Goal: Transaction & Acquisition: Purchase product/service

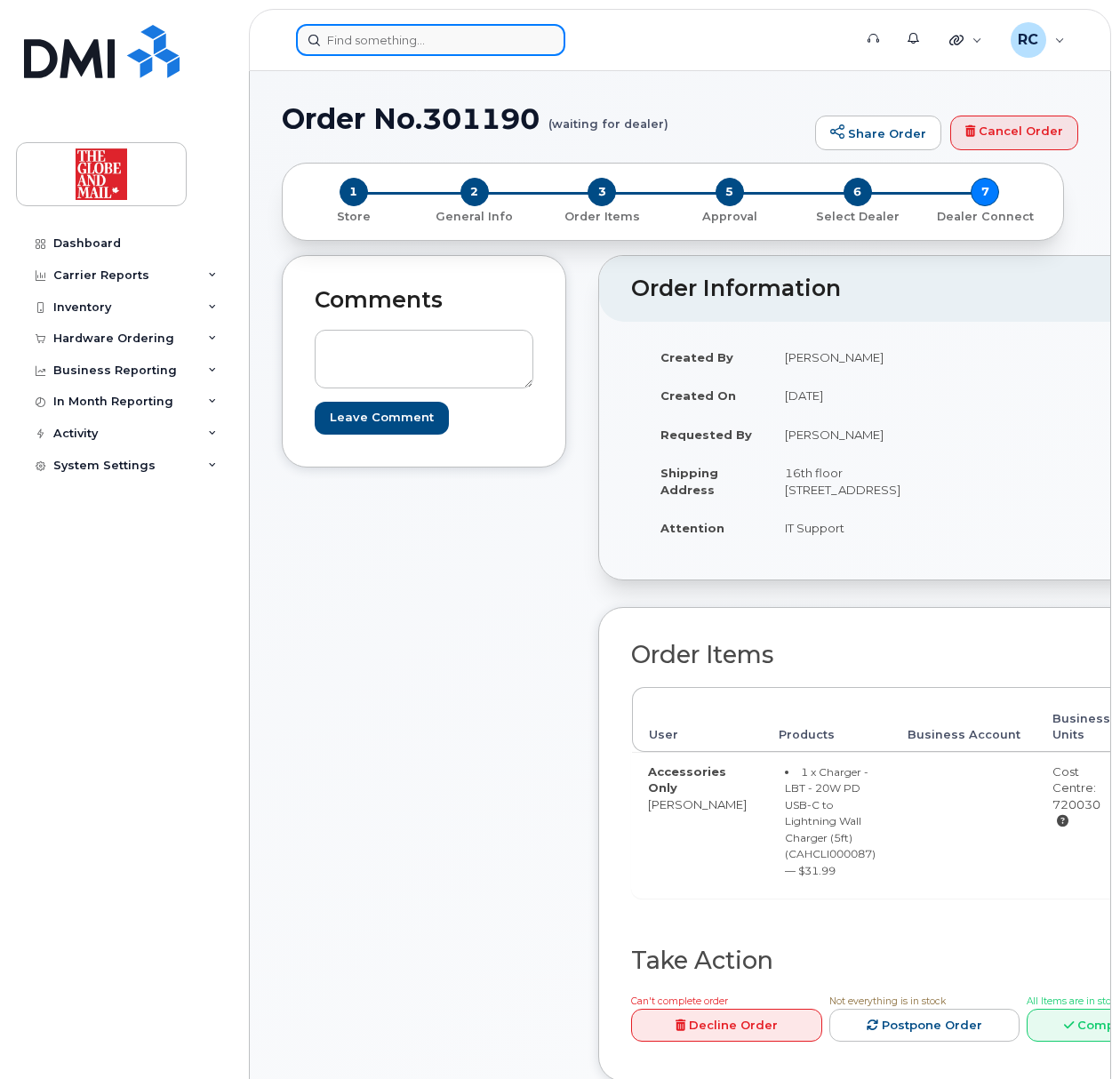
click at [388, 36] on input at bounding box center [431, 40] width 269 height 32
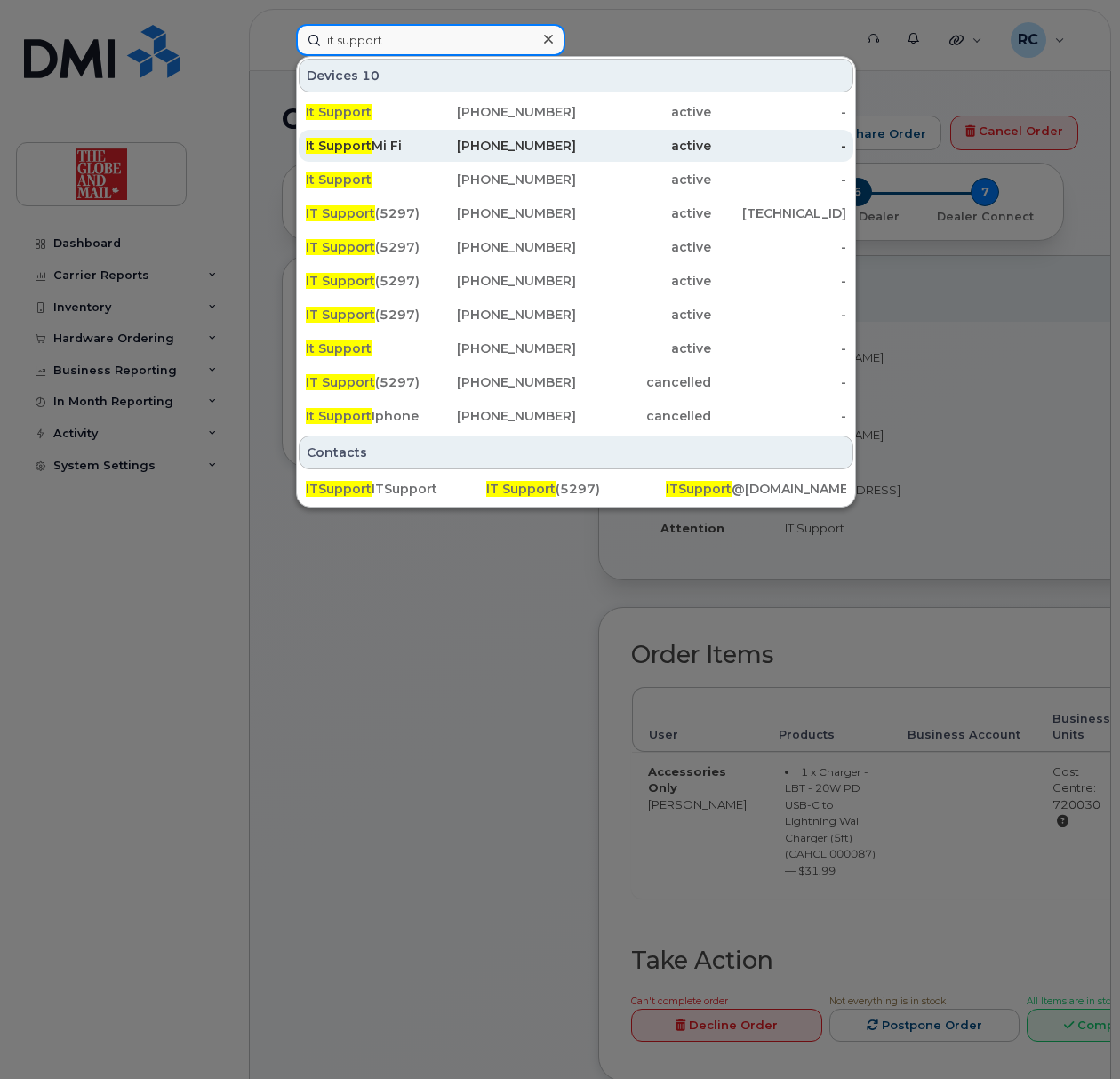
type input "it support"
click at [364, 156] on div "It Support Mi Fi" at bounding box center [372, 146] width 135 height 32
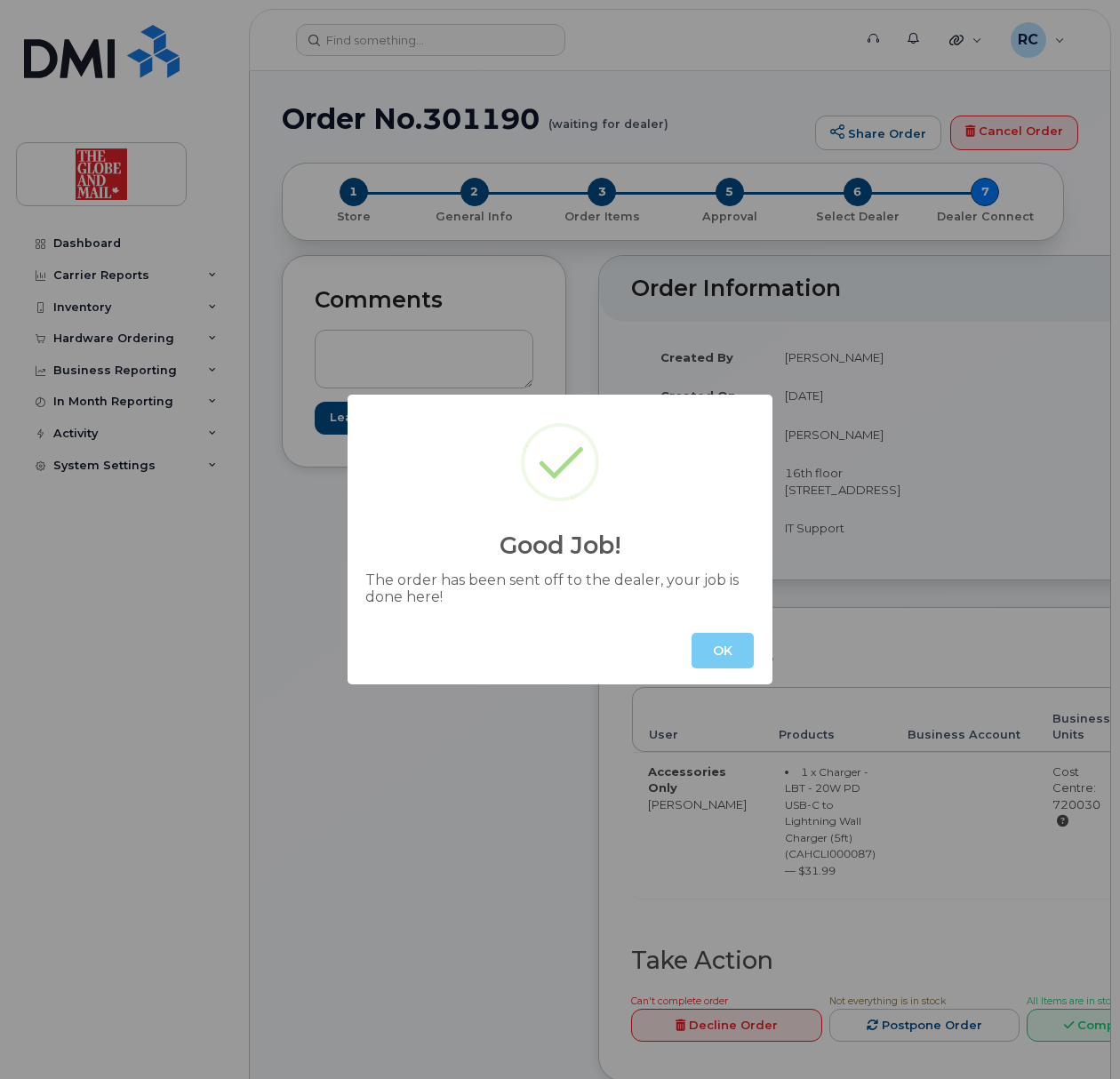
click at [723, 647] on button "OK" at bounding box center [723, 650] width 62 height 35
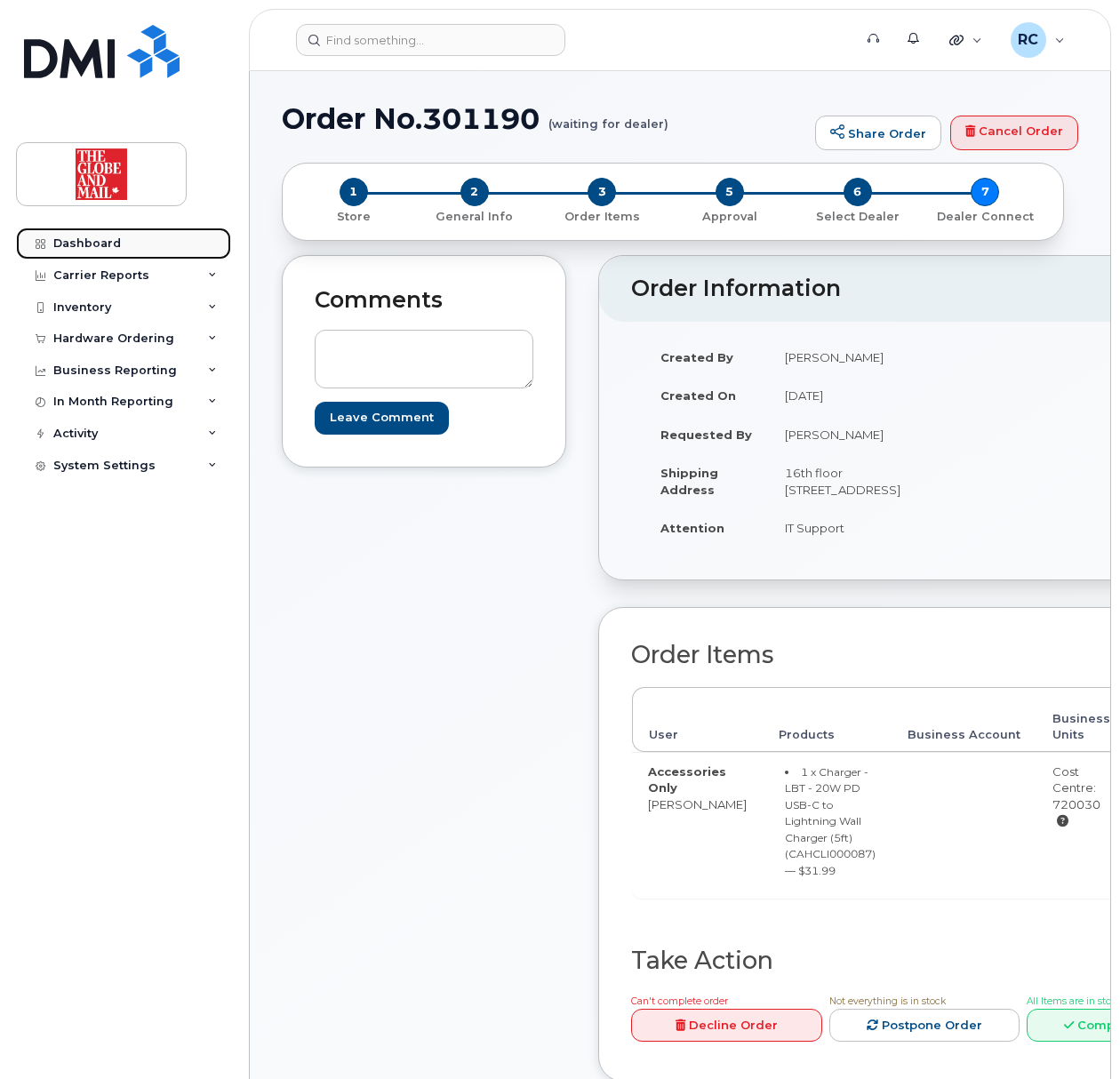
click at [74, 245] on div "Dashboard" at bounding box center [86, 243] width 68 height 14
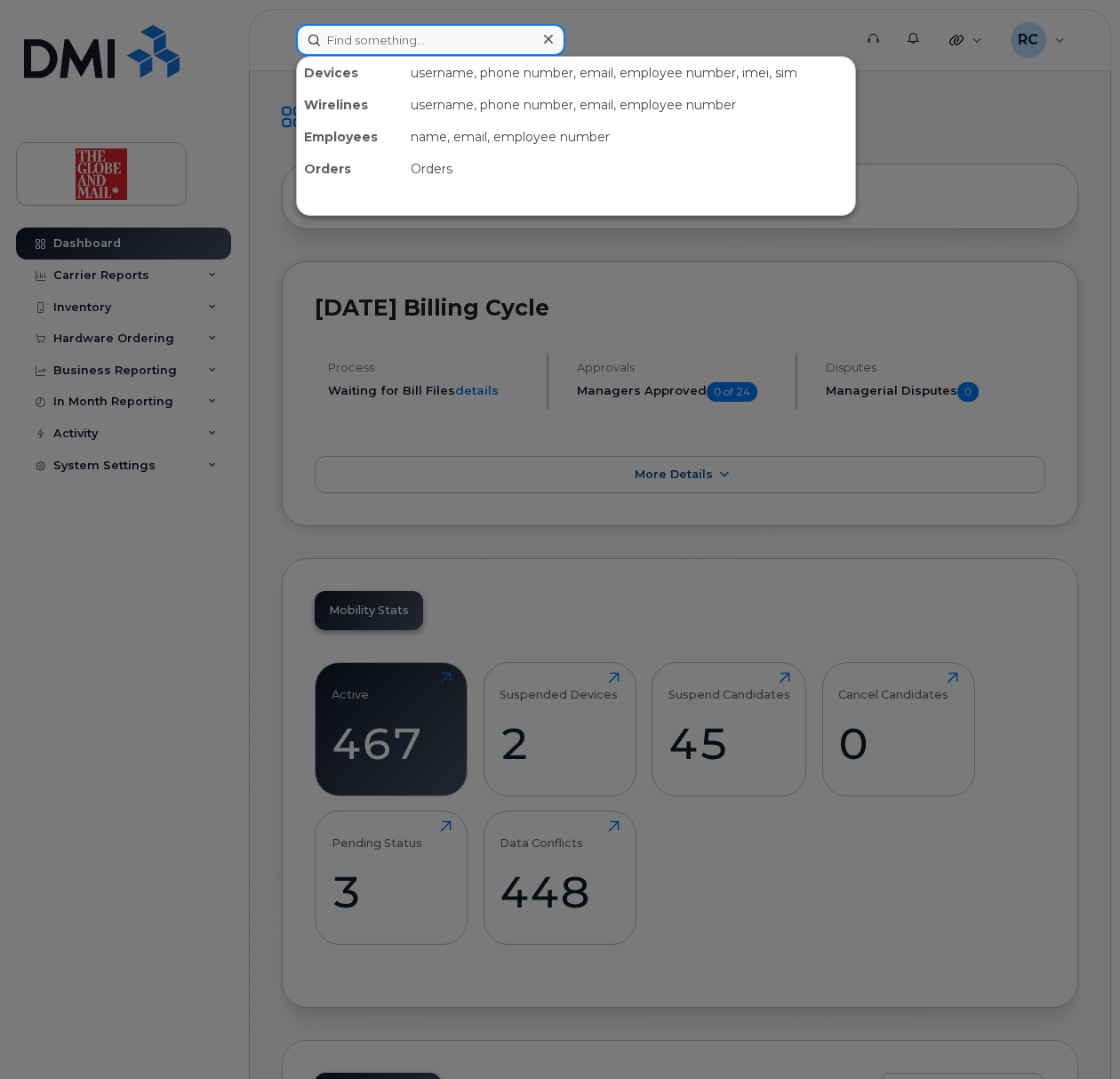
click at [353, 43] on input at bounding box center [431, 40] width 269 height 32
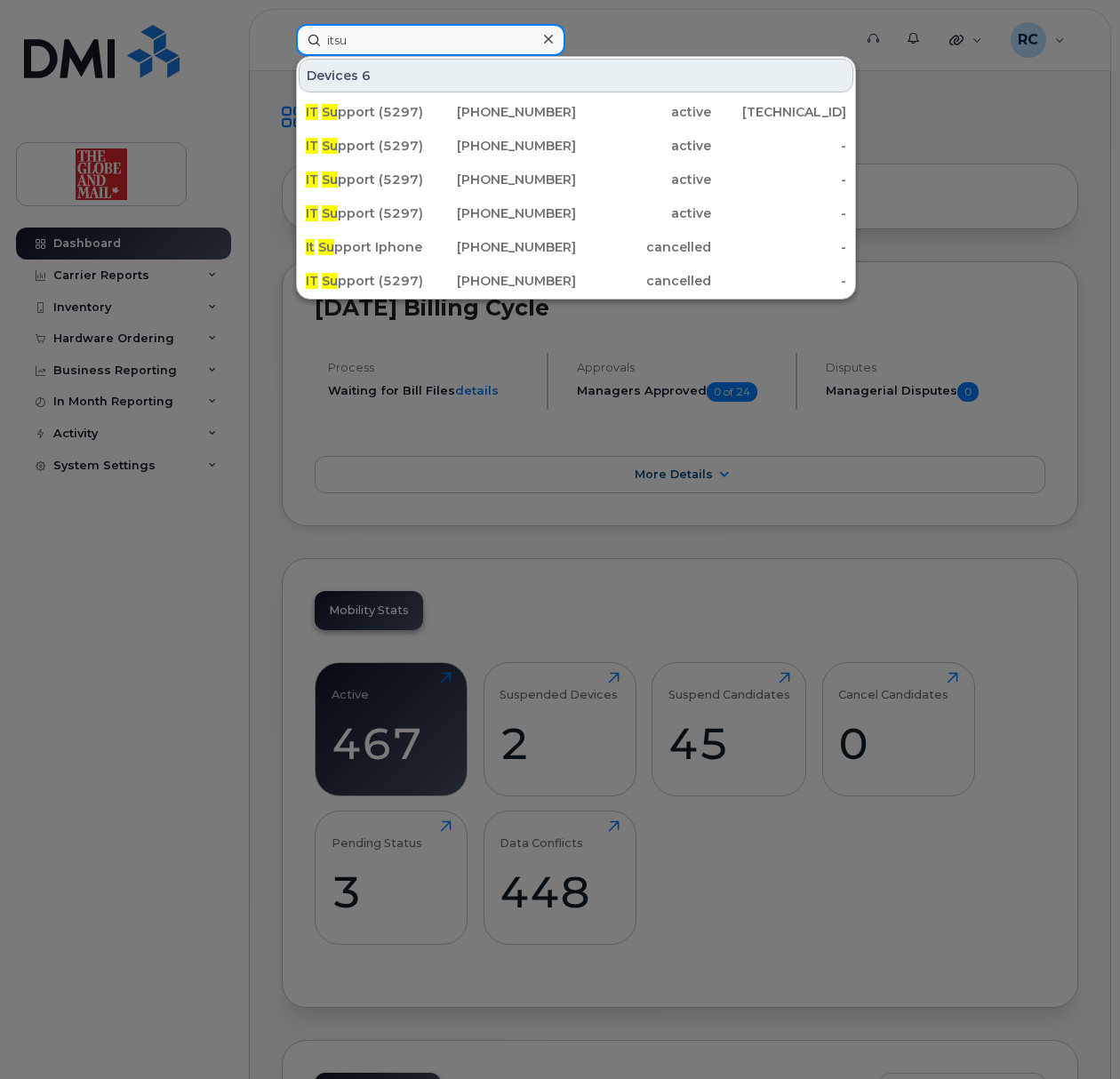
drag, startPoint x: 384, startPoint y: 33, endPoint x: 4, endPoint y: 51, distance: 380.4
click at [281, 51] on div "itsu Devices 6 IT Su pport (5297) 438-458-9352 active 70.28.241.119 IT Su pport…" at bounding box center [567, 40] width 573 height 32
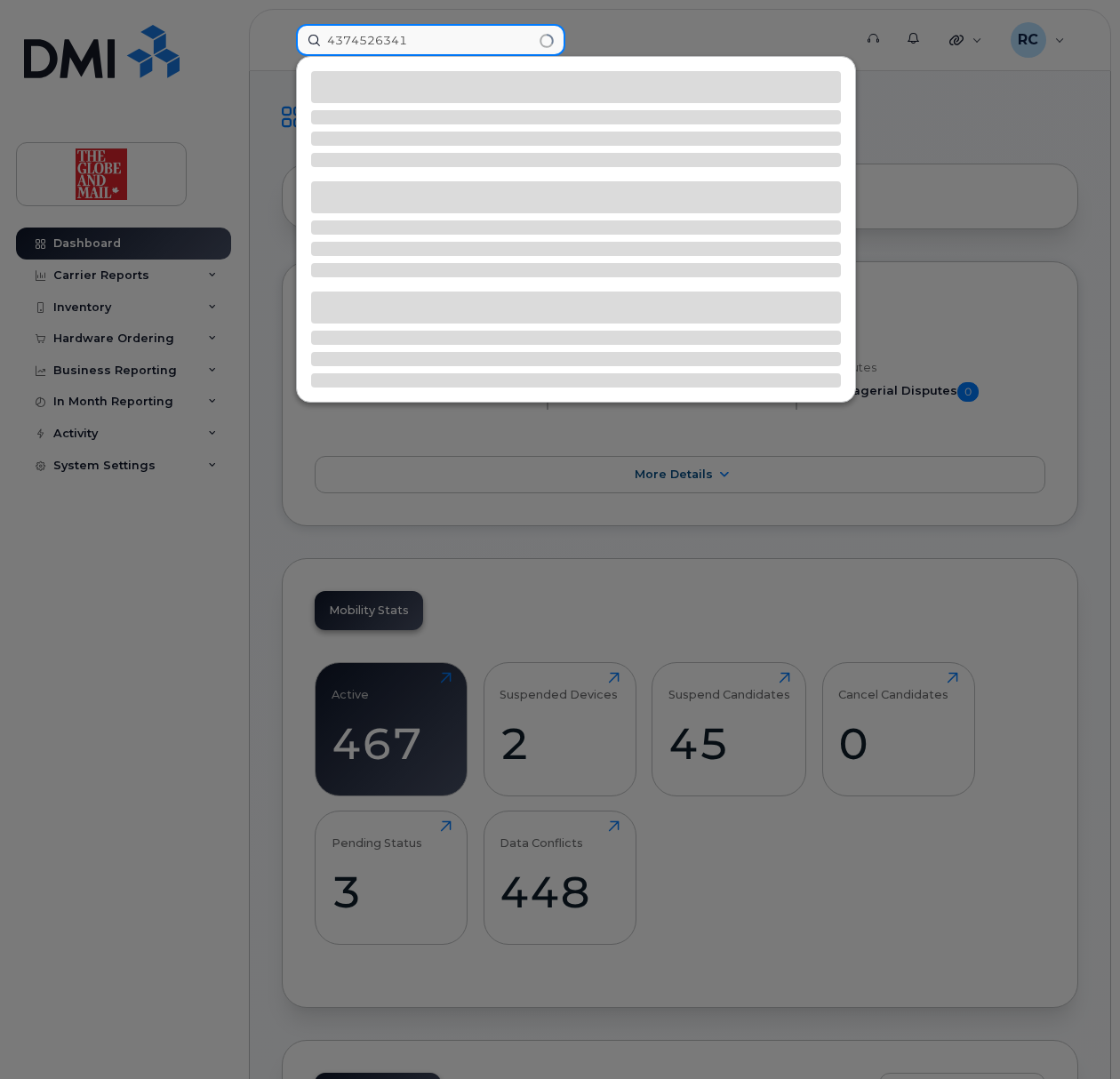
type input "4374526341"
click at [410, 40] on input "4374526341" at bounding box center [431, 40] width 269 height 32
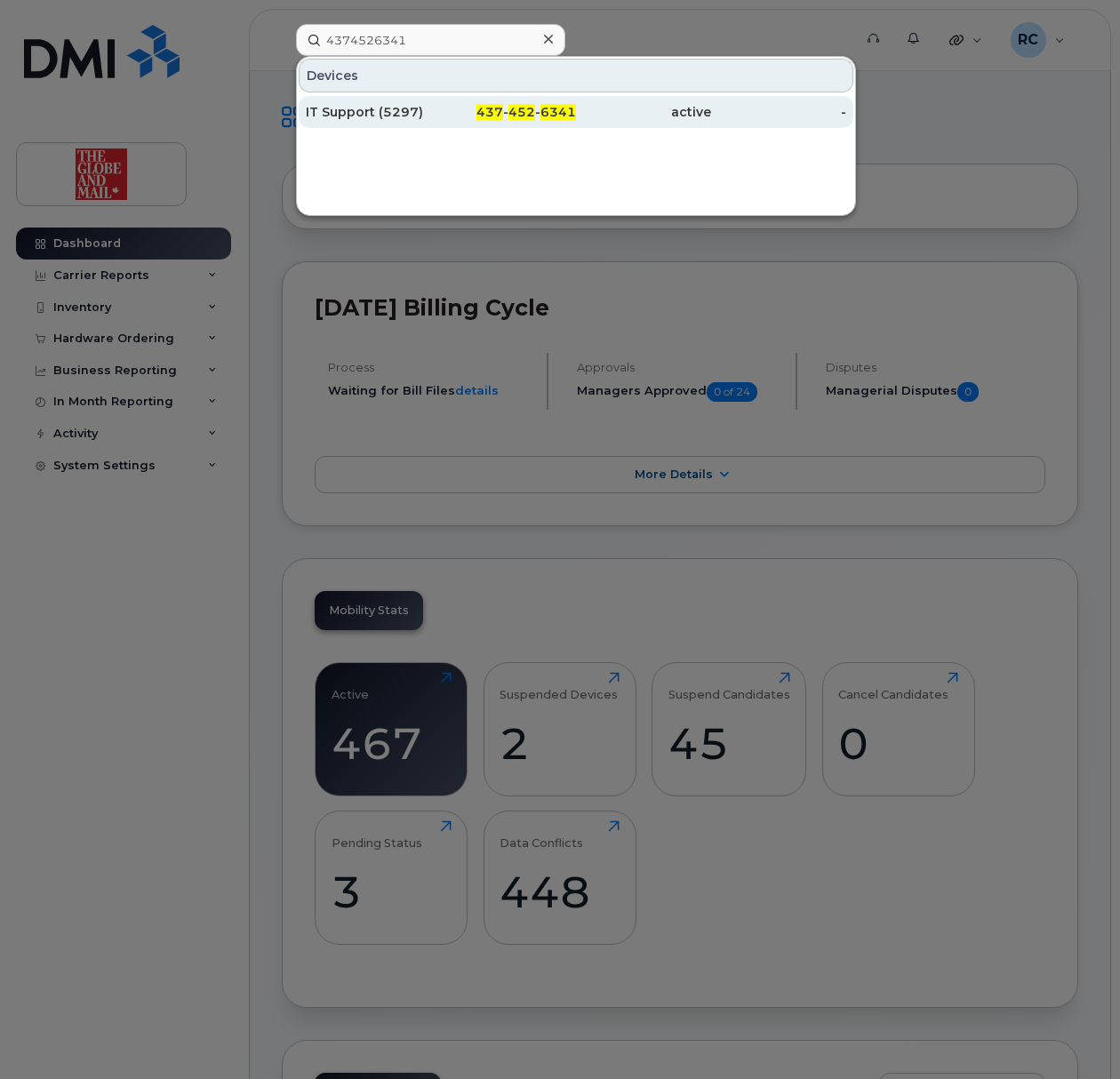
click at [387, 113] on div "IT Support (5297)" at bounding box center [372, 111] width 135 height 18
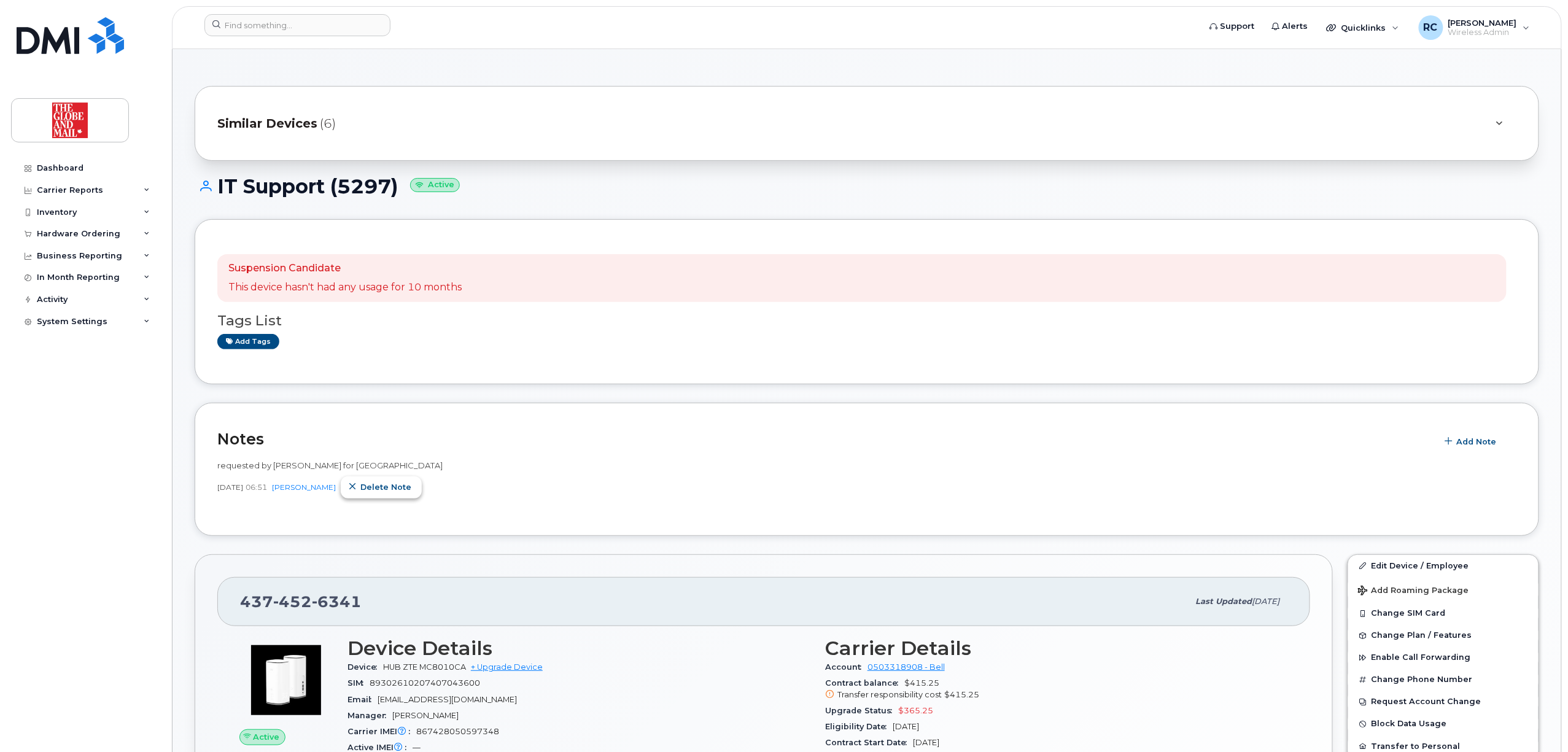
click at [399, 488] on span "Delete note" at bounding box center [386, 487] width 51 height 12
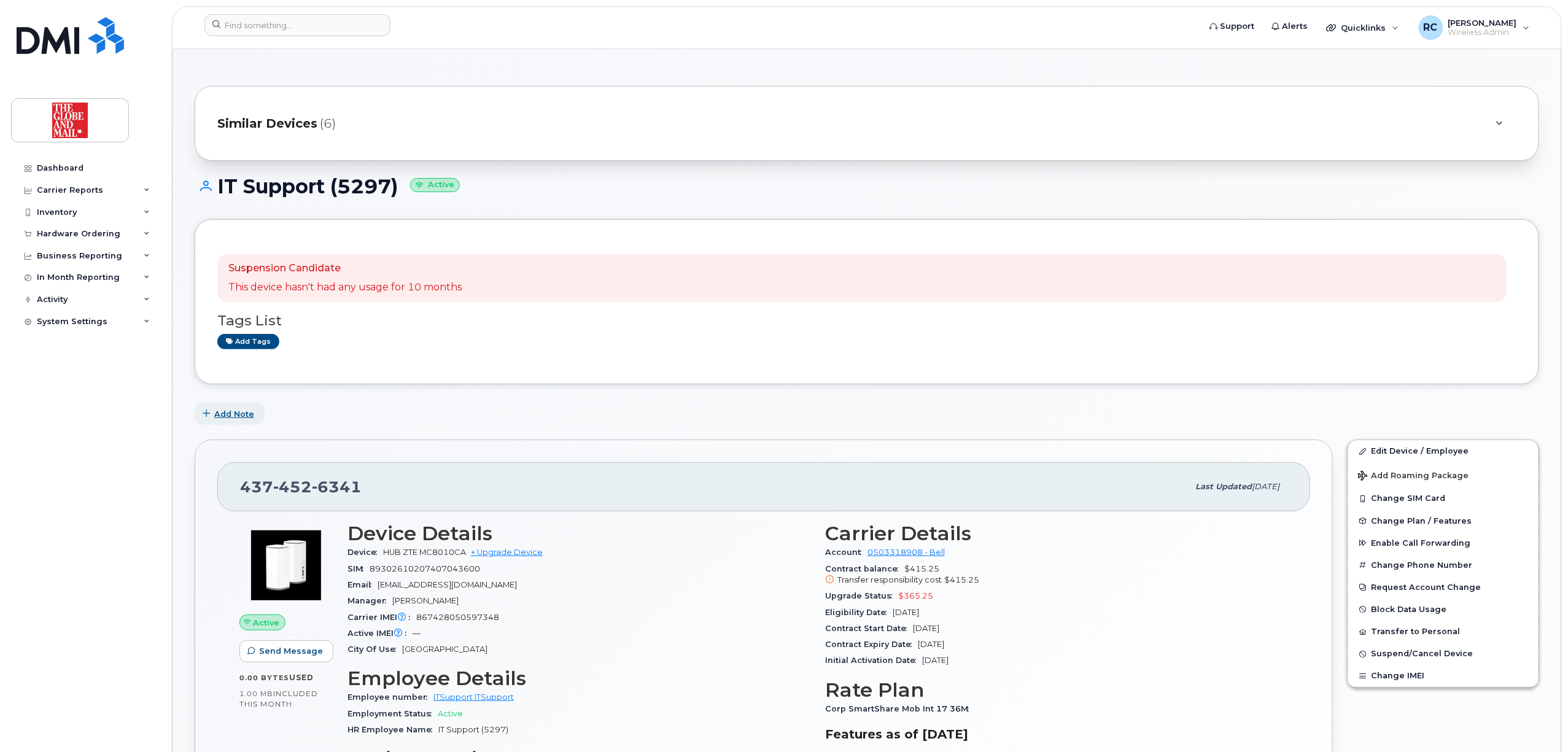
click at [237, 411] on span "Add Note" at bounding box center [234, 414] width 40 height 12
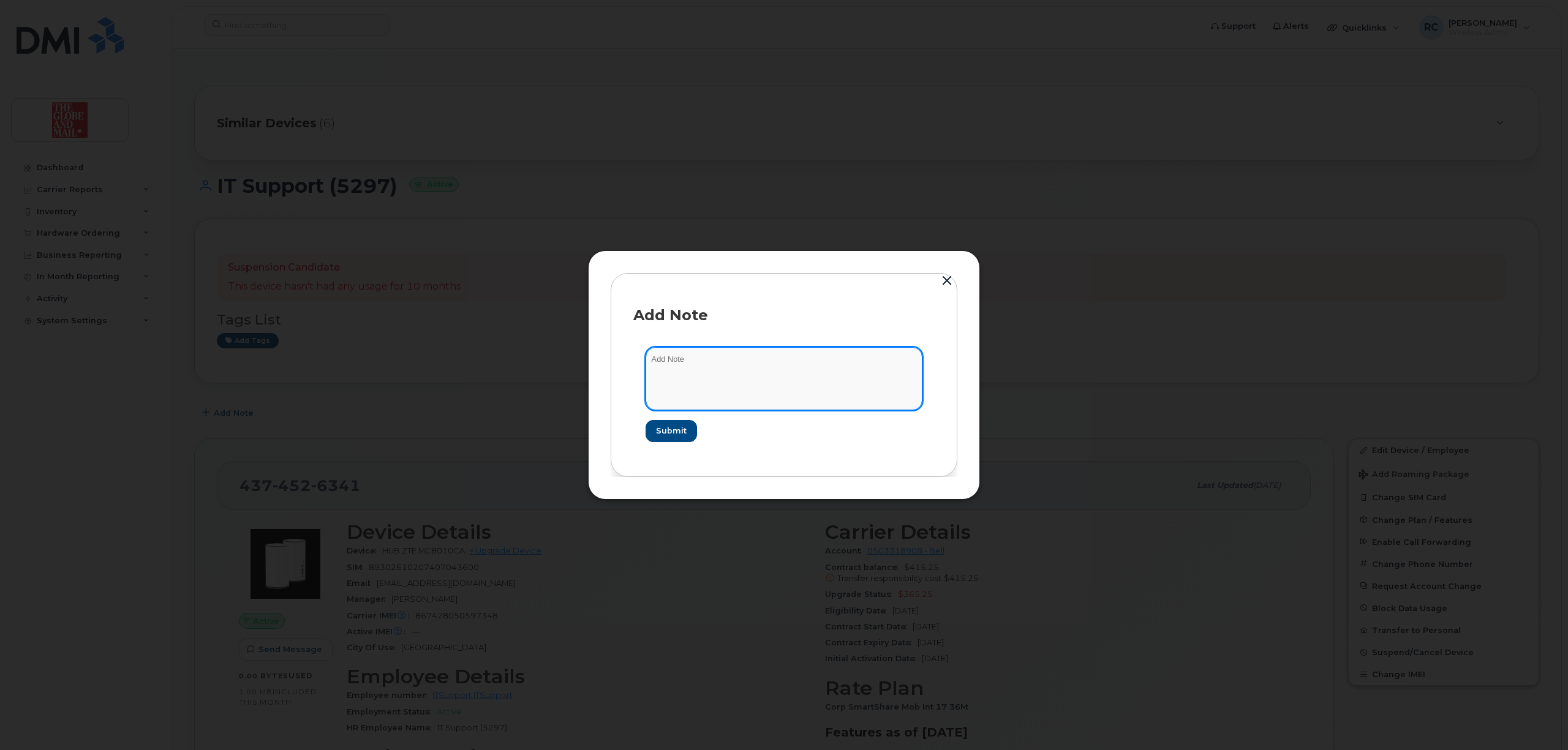
click at [660, 367] on textarea at bounding box center [784, 379] width 277 height 63
type textarea "to be deployed to Globe Foundation"
click at [675, 431] on span "Submit" at bounding box center [671, 431] width 31 height 12
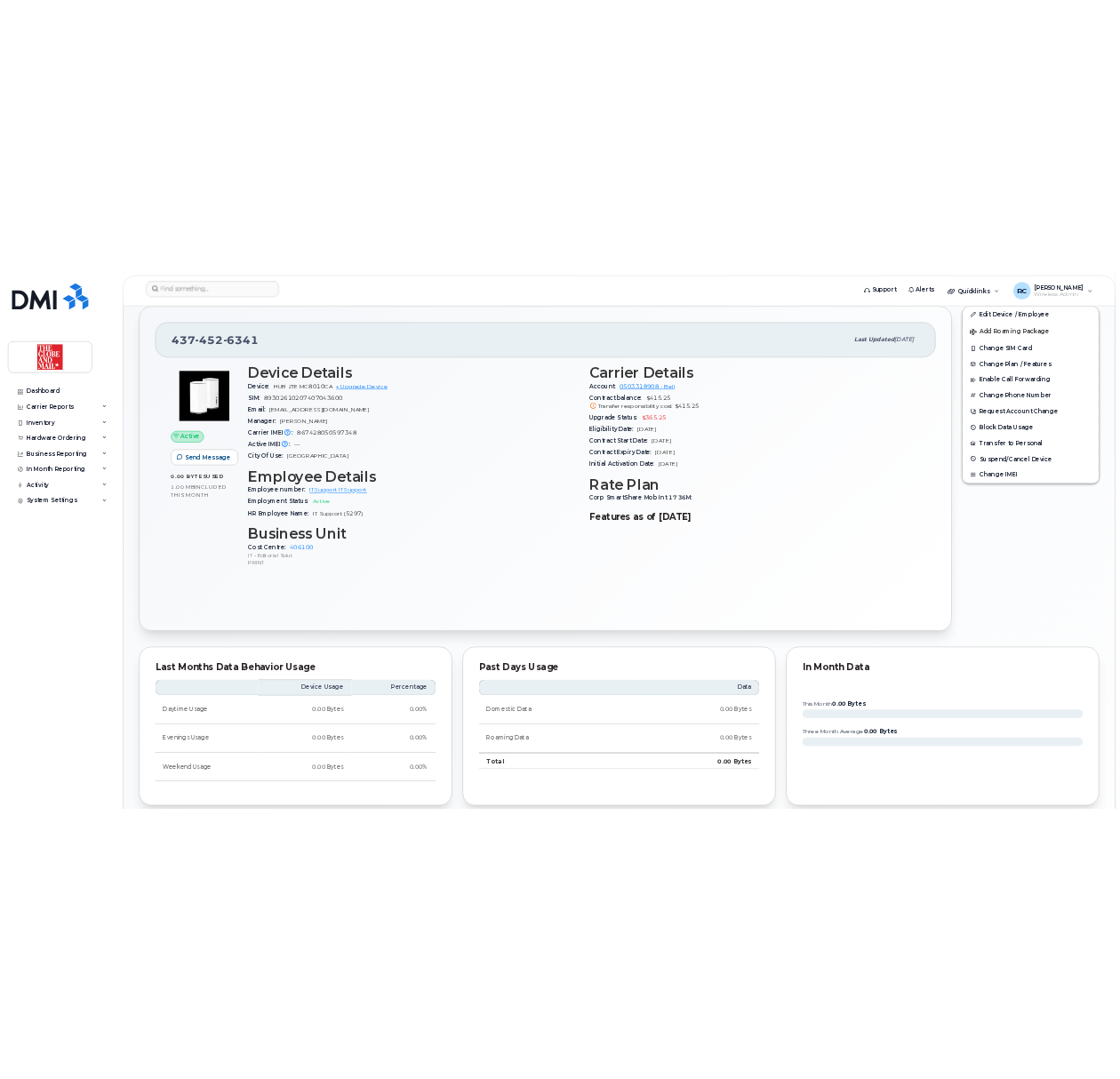
scroll to position [617, 0]
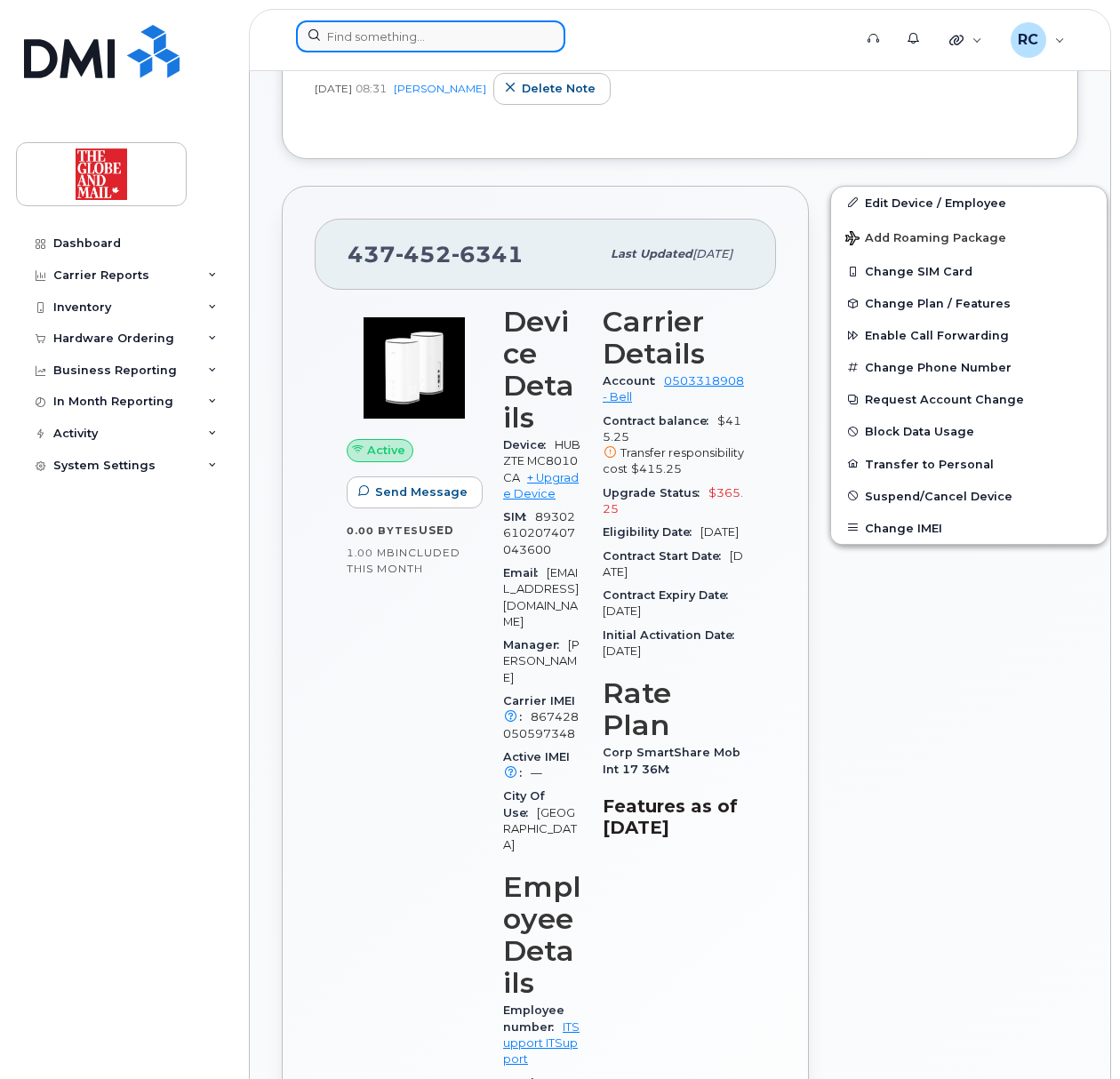
click at [391, 33] on input at bounding box center [431, 36] width 269 height 32
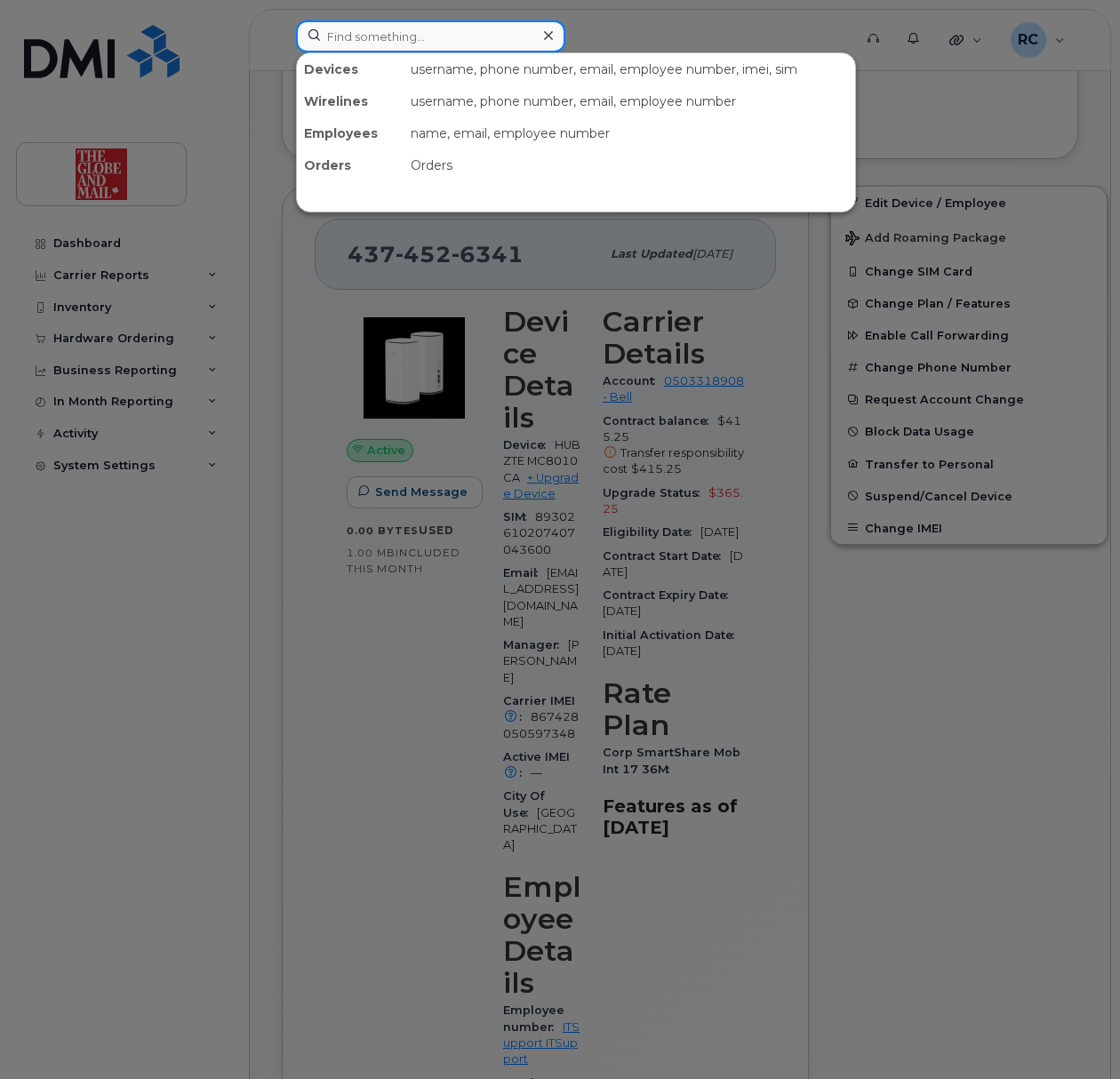
type input "f"
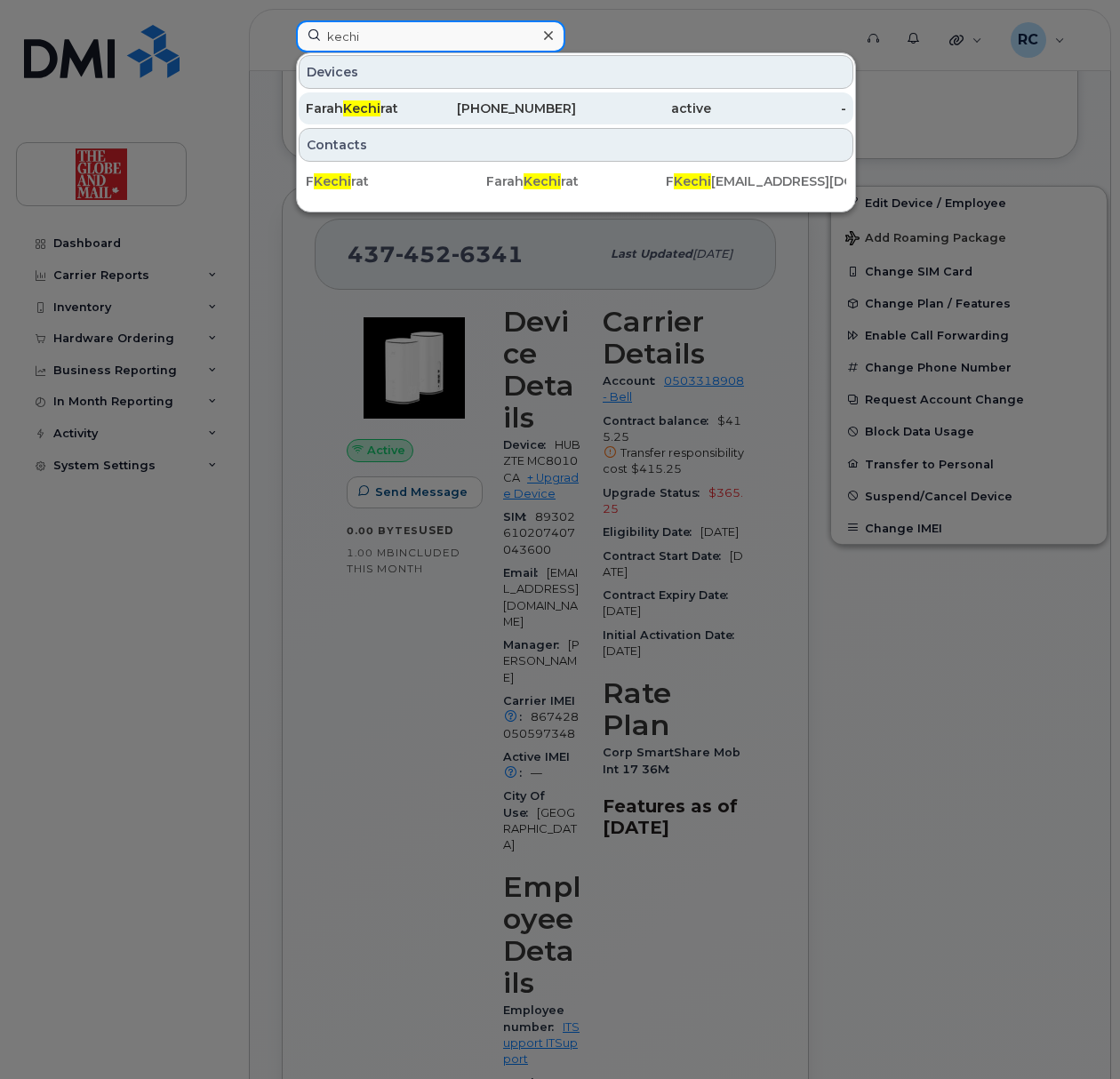
type input "kechi"
click at [371, 103] on span "Kechi" at bounding box center [361, 108] width 37 height 16
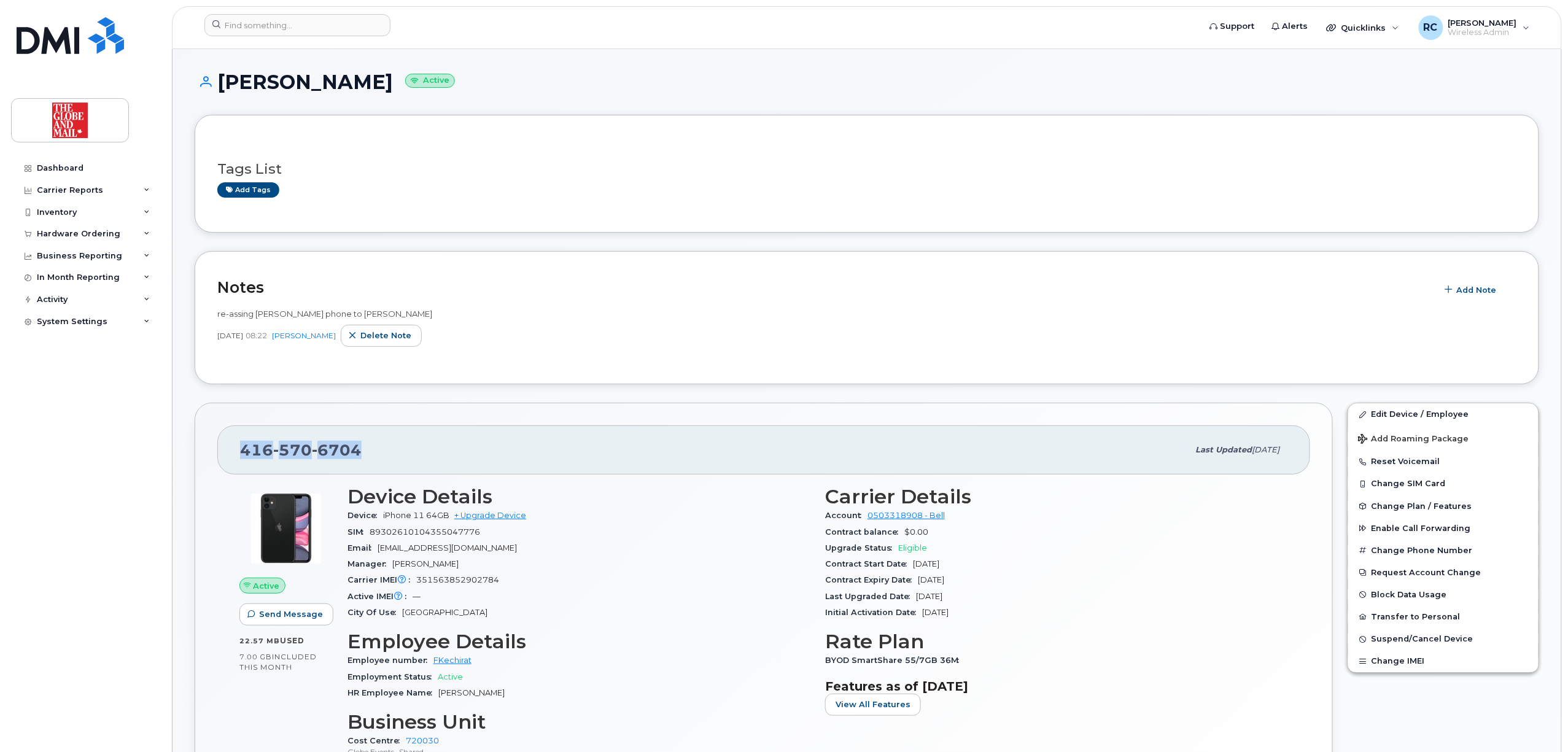
drag, startPoint x: 386, startPoint y: 452, endPoint x: 226, endPoint y: 449, distance: 160.0
click at [226, 449] on div "[PHONE_NUMBER] Last updated [DATE]" at bounding box center [763, 450] width 1093 height 49
copy span "[PHONE_NUMBER]"
click at [773, 30] on span "Quicklinks" at bounding box center [1364, 27] width 45 height 10
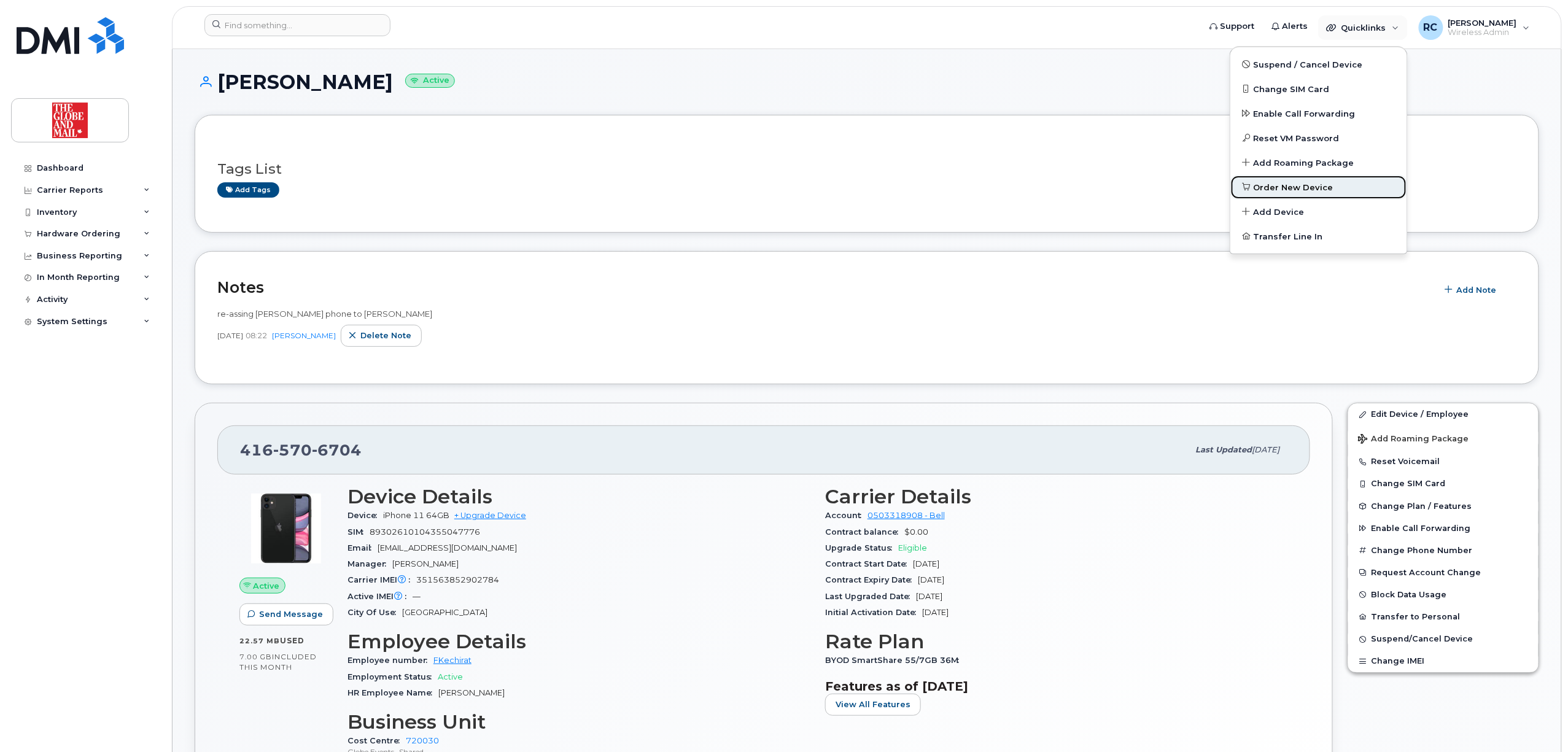
click at [773, 185] on span "Order New Device" at bounding box center [1293, 187] width 80 height 12
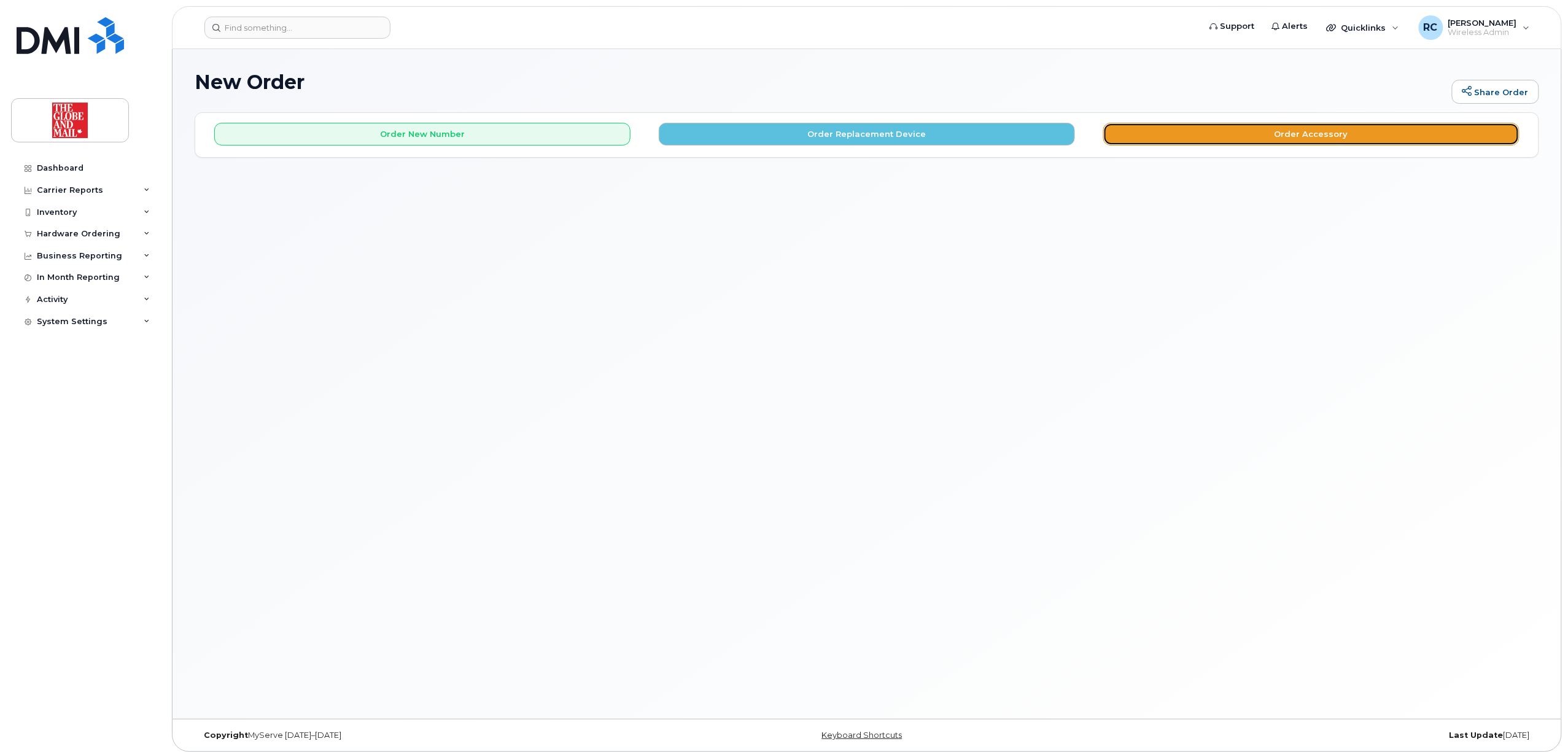
click at [1211, 134] on button "Order Accessory" at bounding box center [1311, 133] width 416 height 22
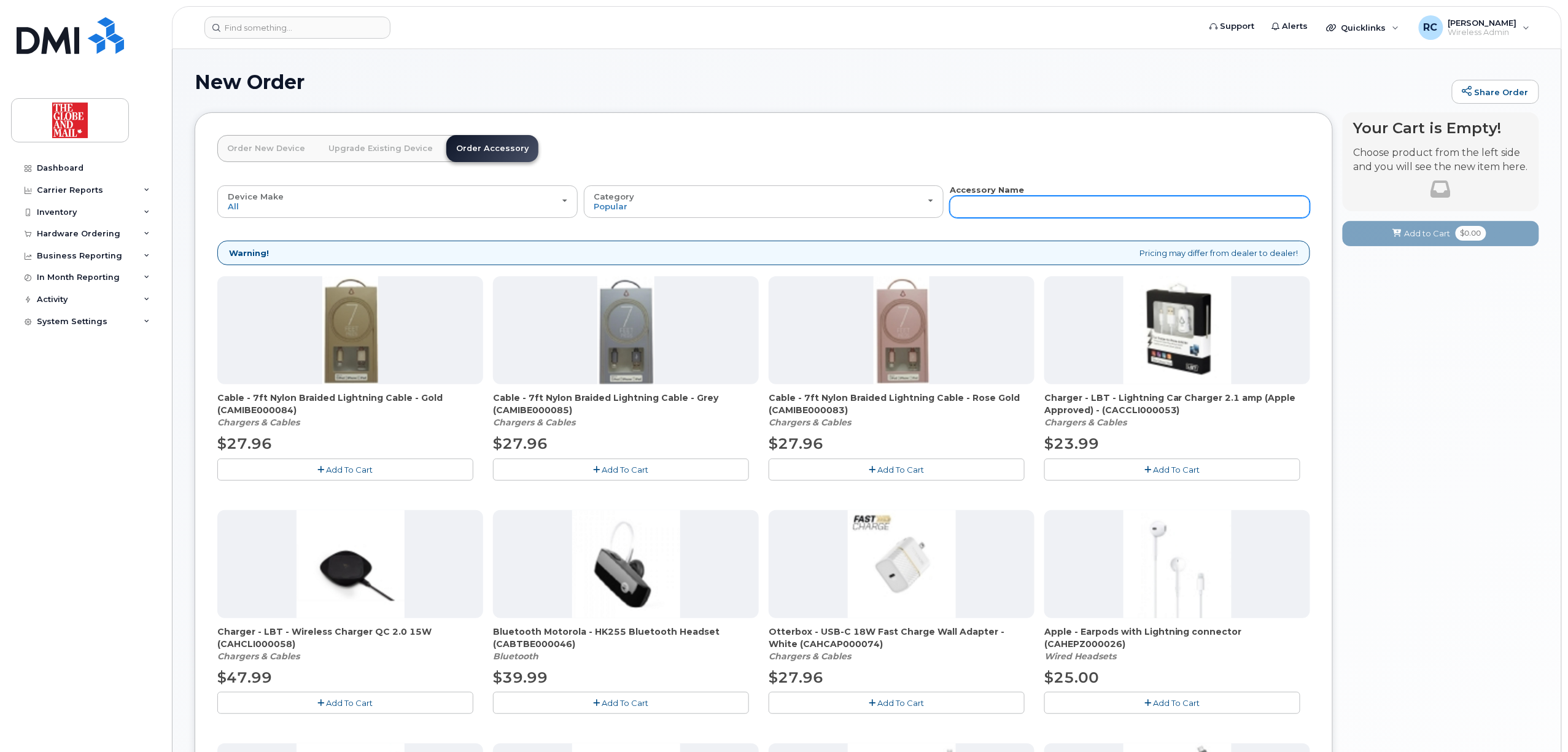
click at [1084, 210] on input "text" at bounding box center [1130, 207] width 361 height 22
type input "charger"
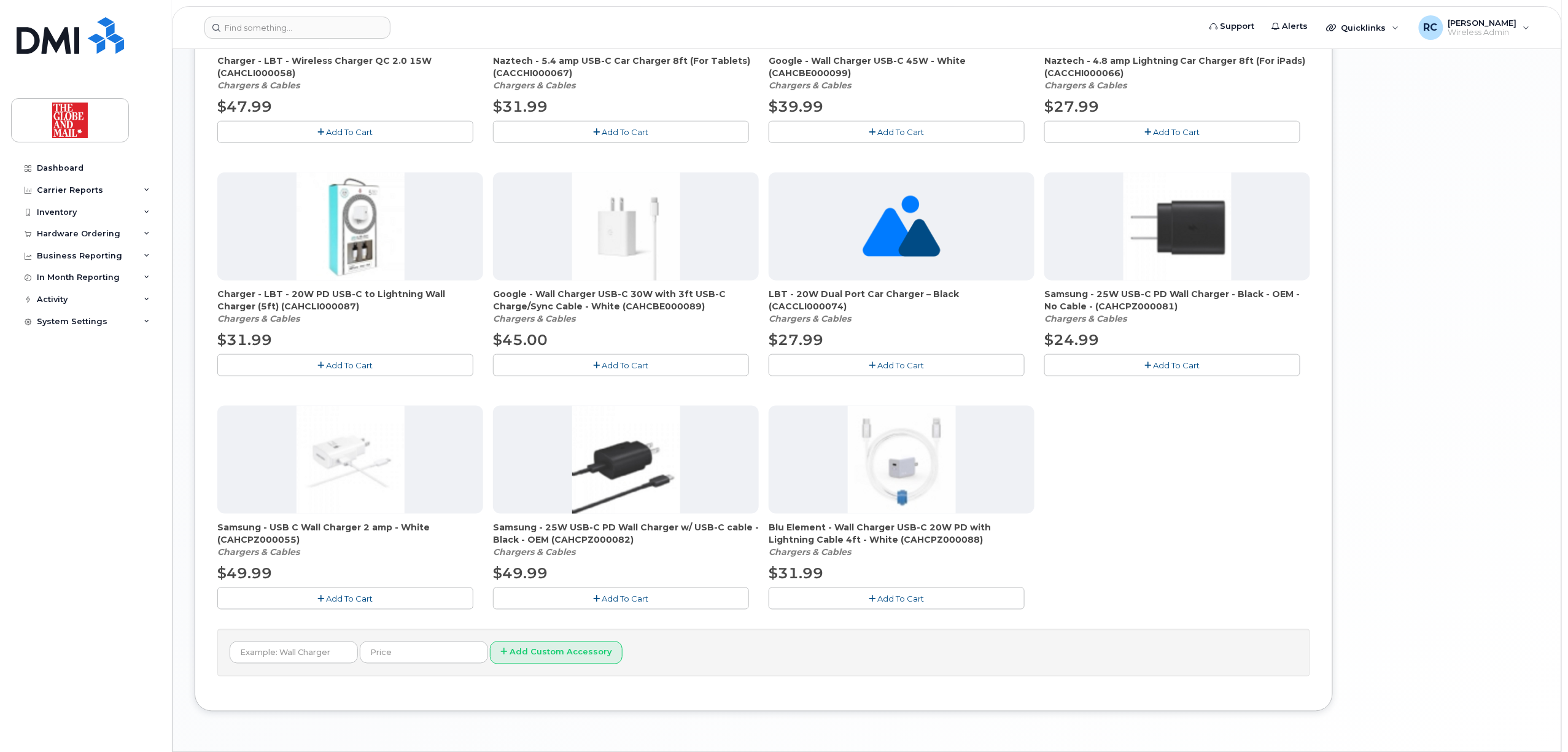
scroll to position [573, 0]
click at [312, 363] on button "Add To Cart" at bounding box center [345, 363] width 256 height 21
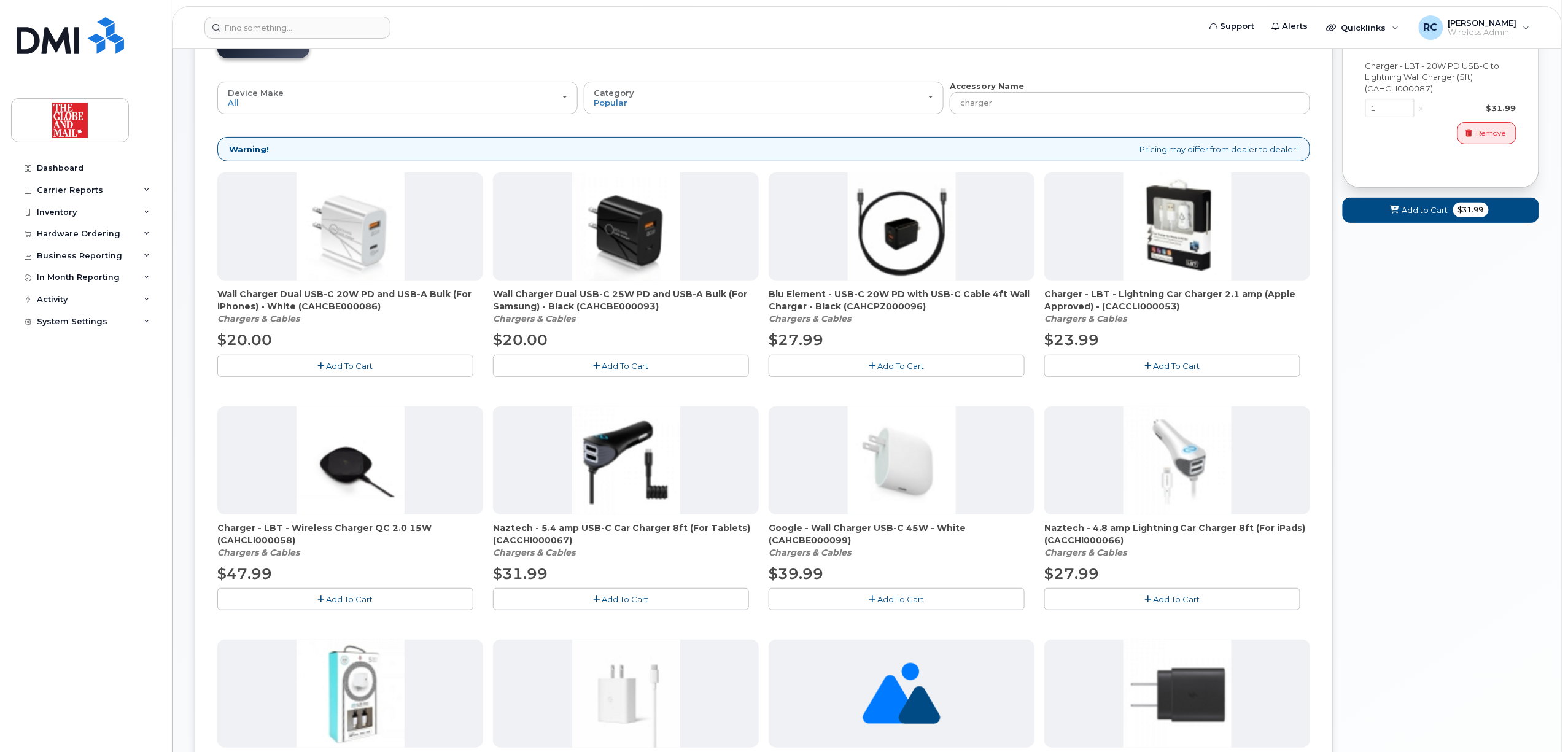
scroll to position [0, 0]
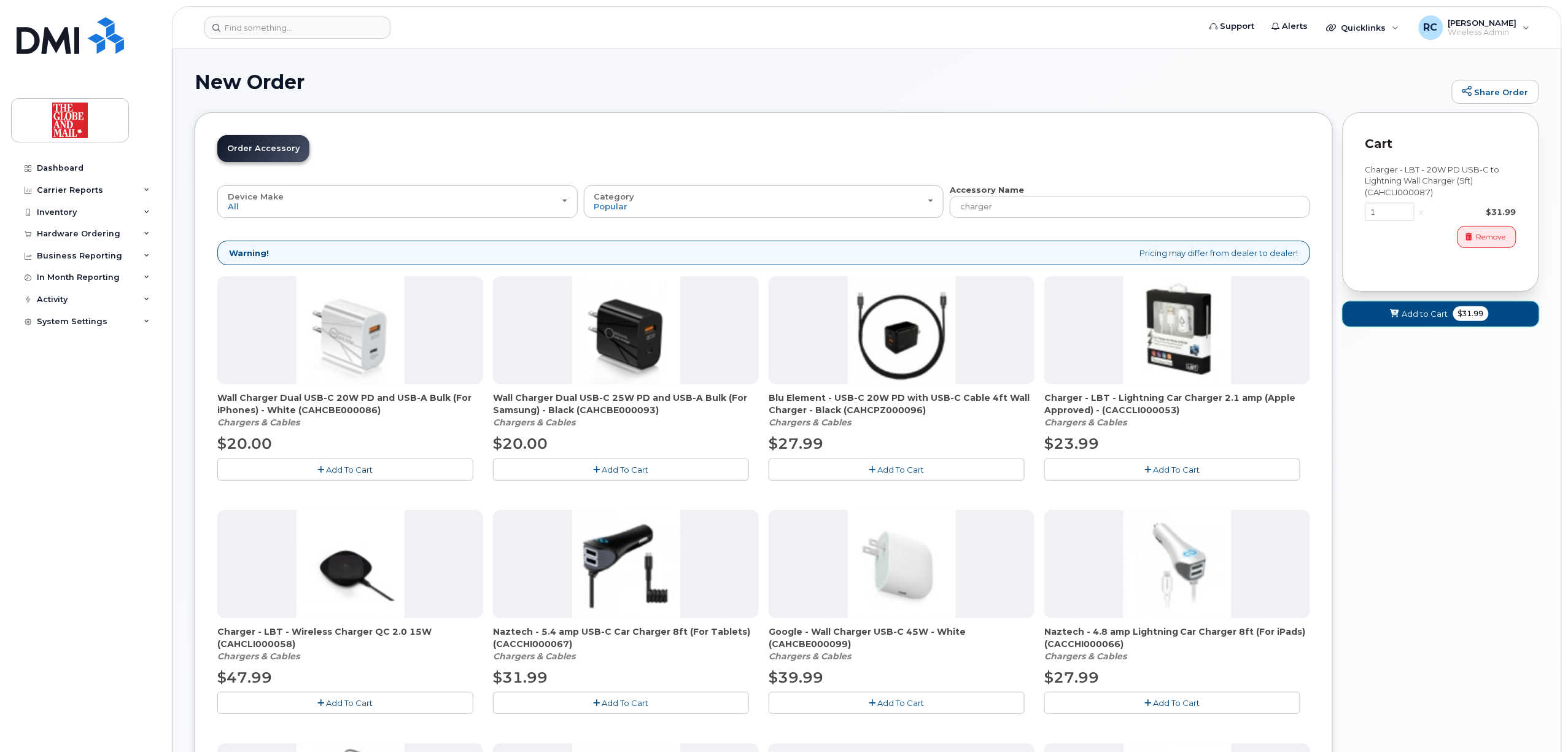
click at [1410, 318] on span "Add to Cart" at bounding box center [1426, 314] width 46 height 12
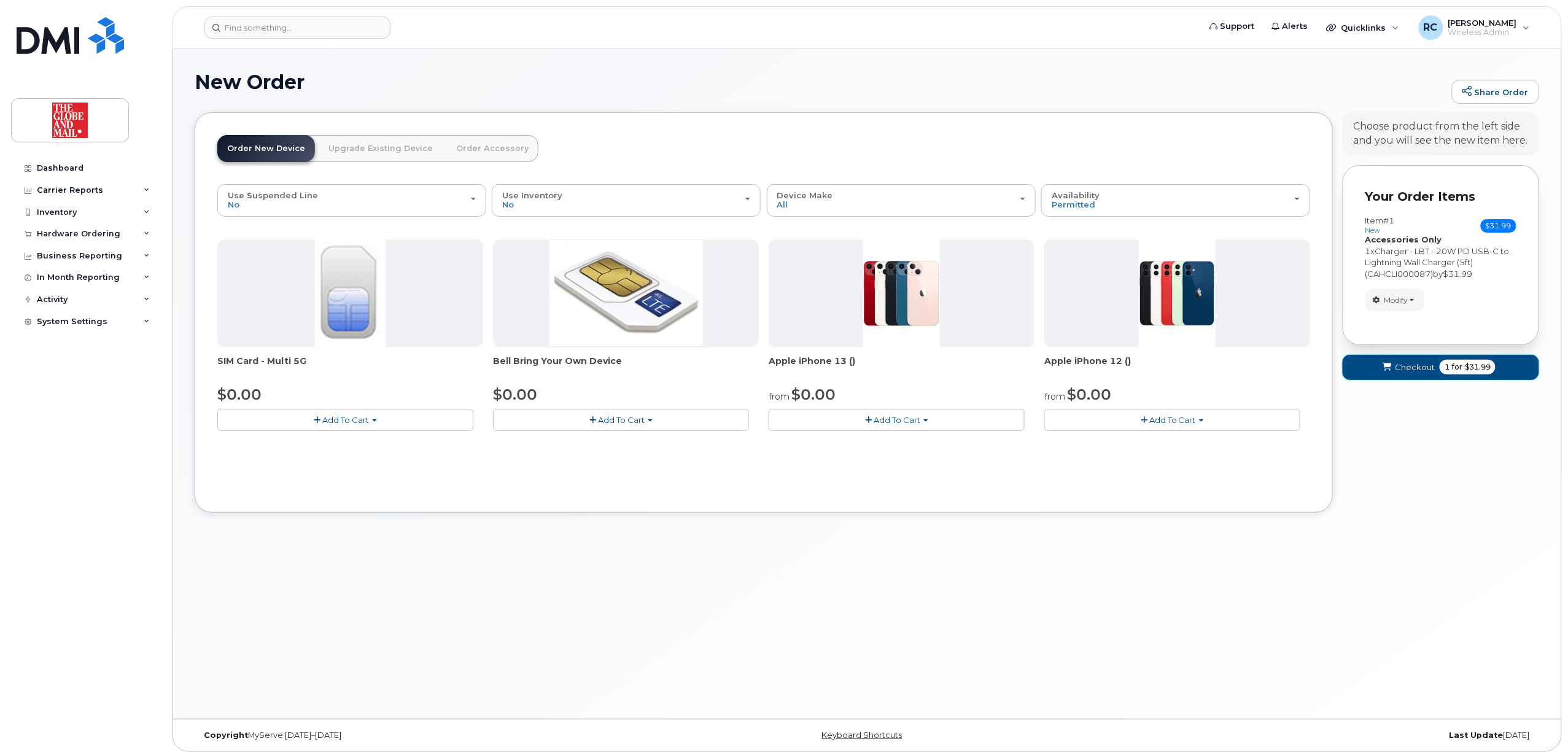
click at [1412, 367] on span "Checkout" at bounding box center [1415, 368] width 40 height 12
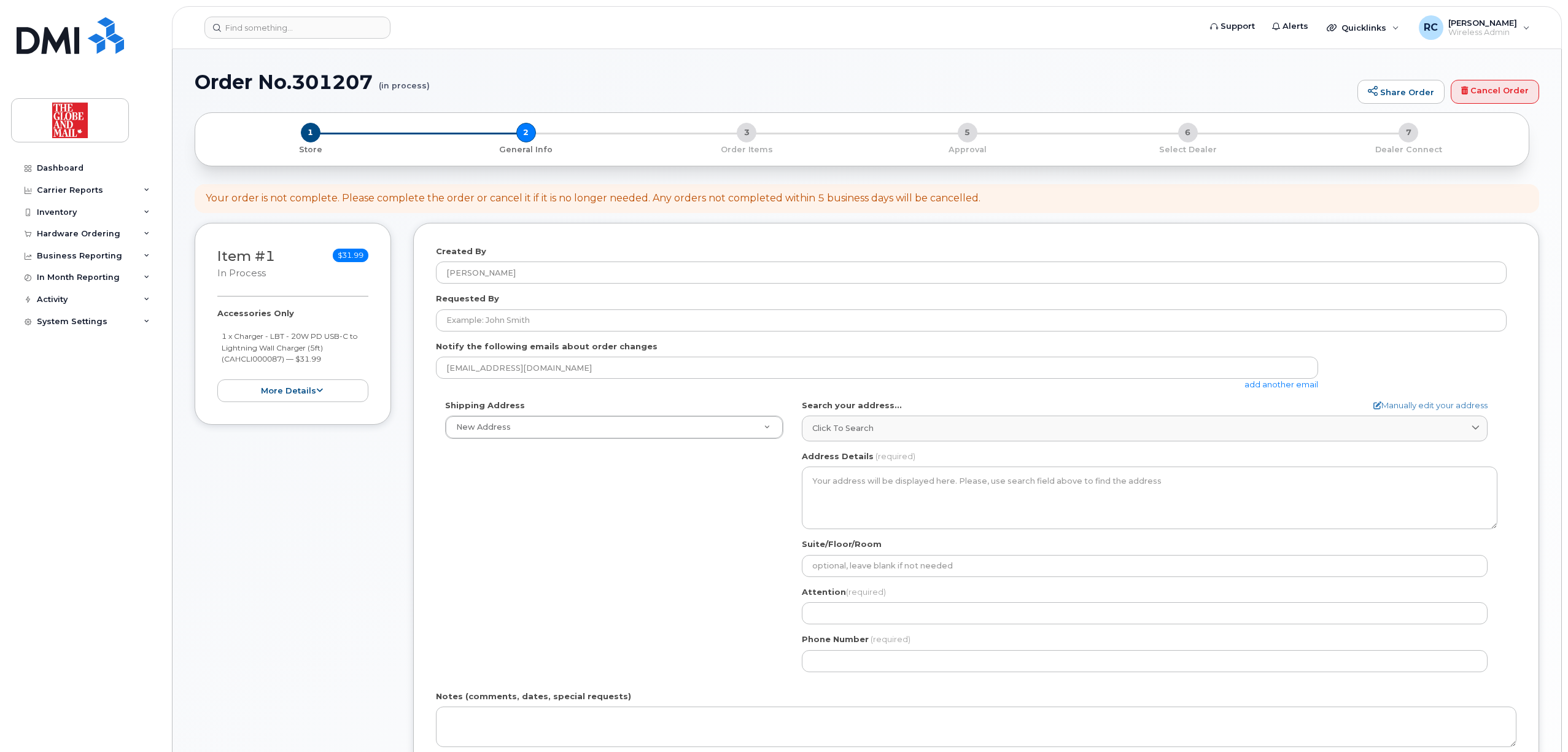
select select
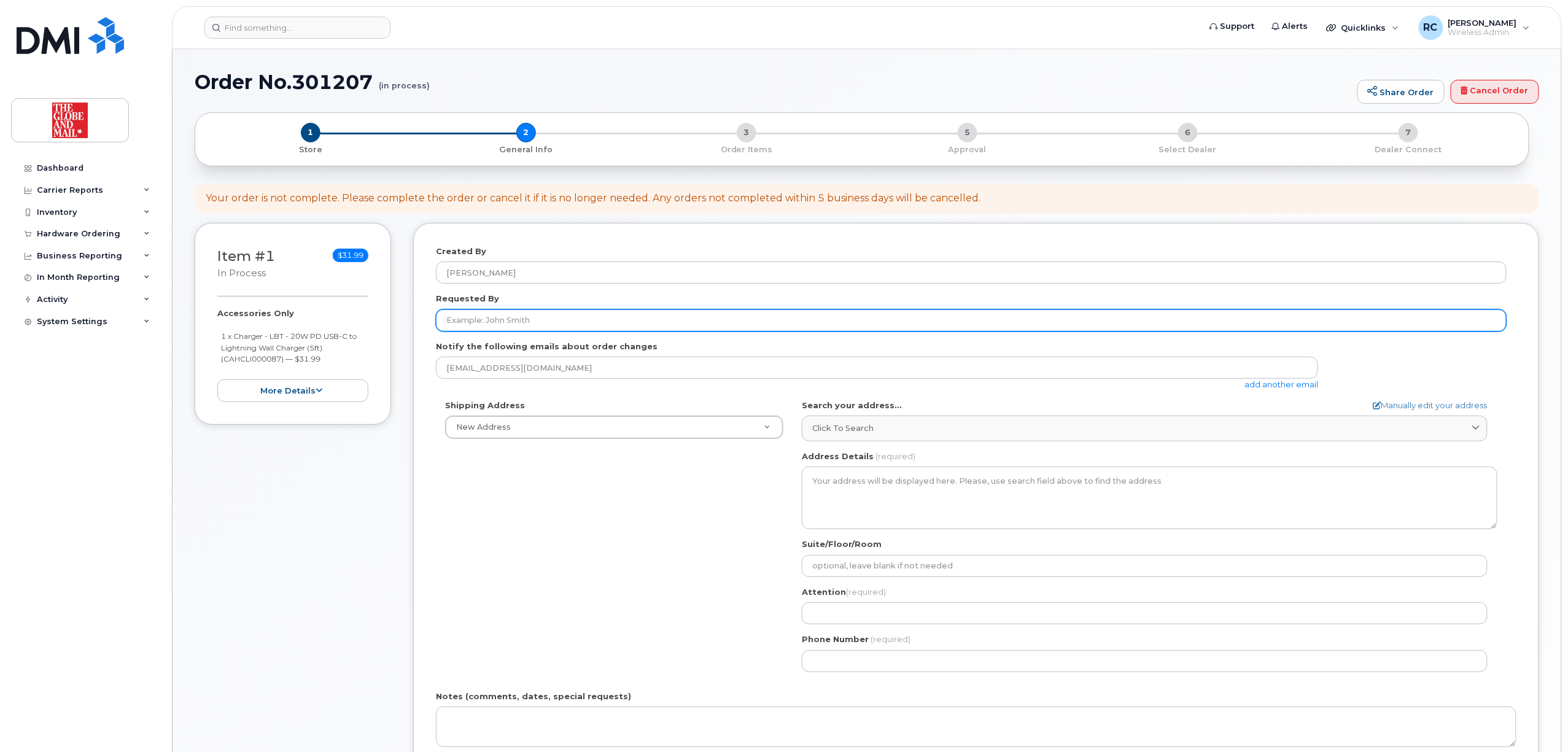
click at [529, 322] on input "Requested By" at bounding box center [971, 320] width 1071 height 22
type input "[PERSON_NAME]"
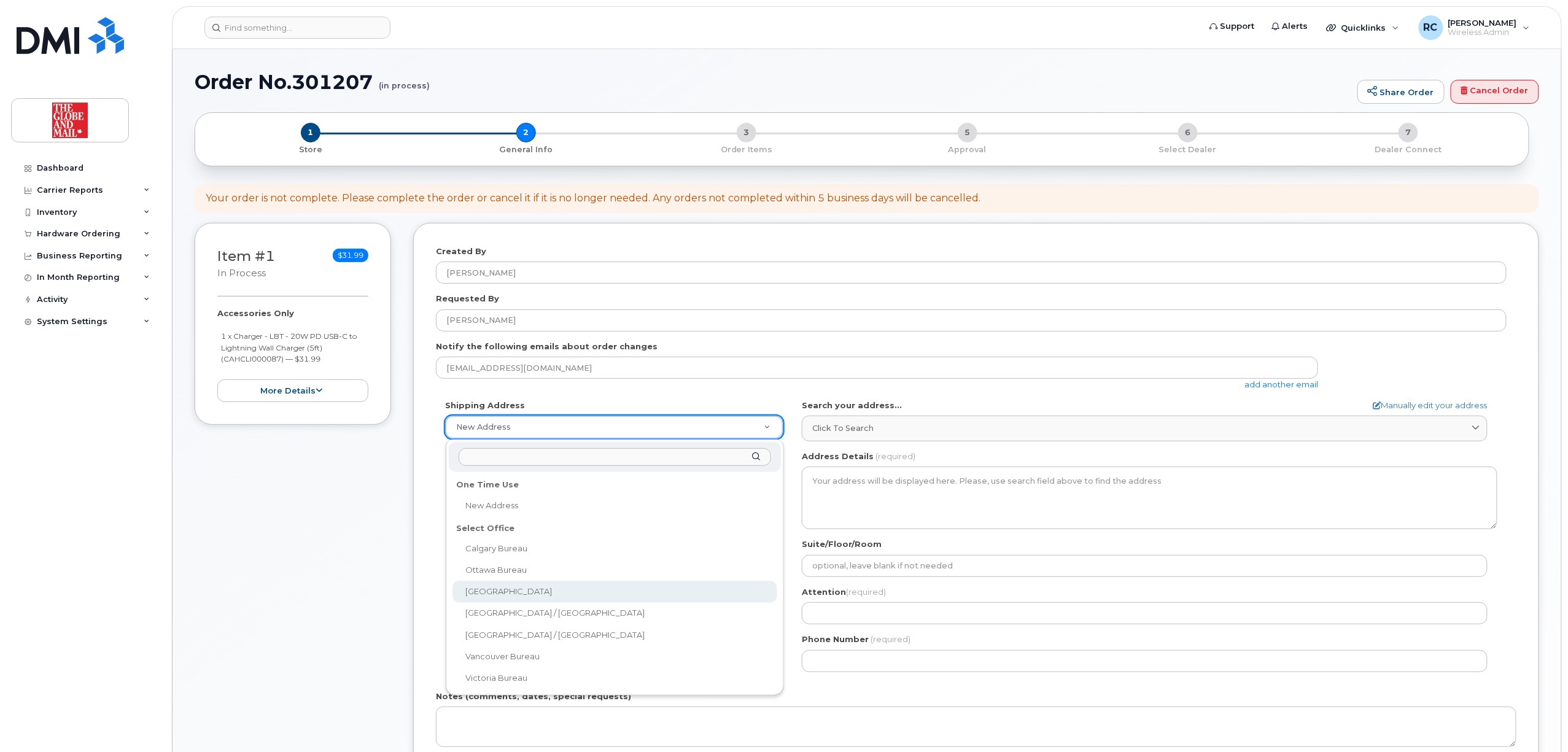
select select
type textarea "351 King St E. Toronto Ontario M5A 1L1"
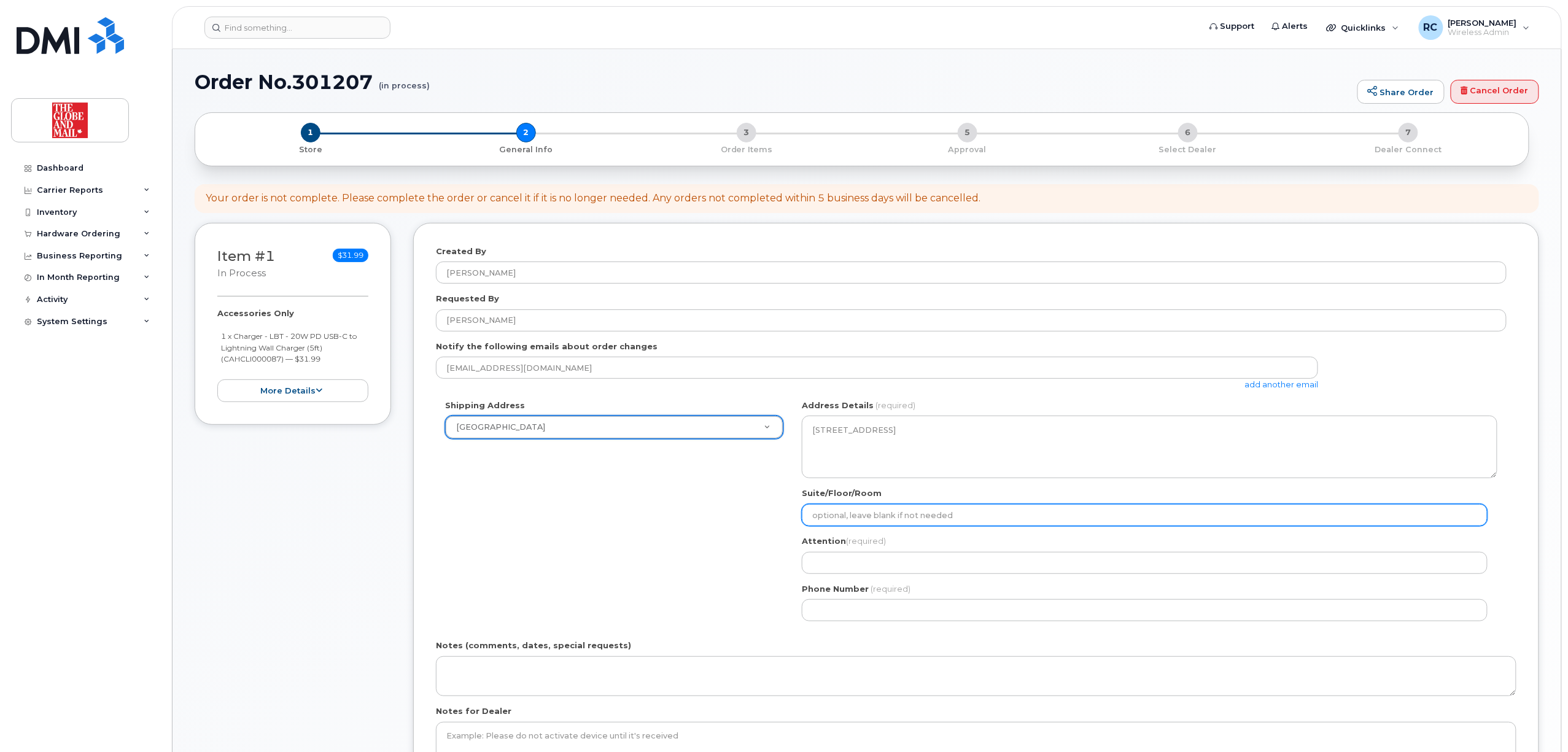
click at [894, 519] on input "Suite/Floor/Room" at bounding box center [1145, 515] width 686 height 22
type input "16th floor"
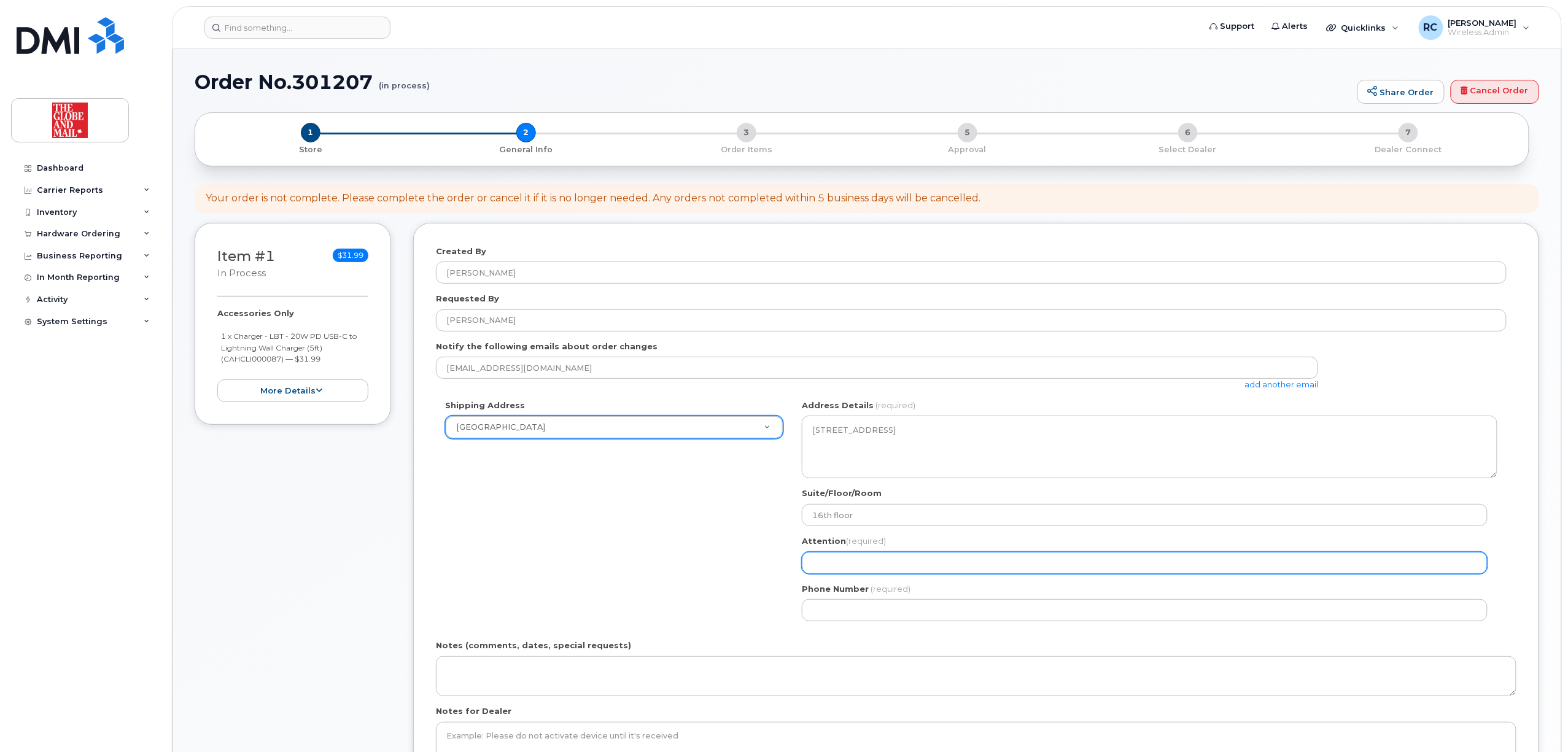
click at [907, 563] on input "Attention (required)" at bounding box center [1145, 563] width 686 height 22
select select
type input "i"
select select
type input "IT Support"
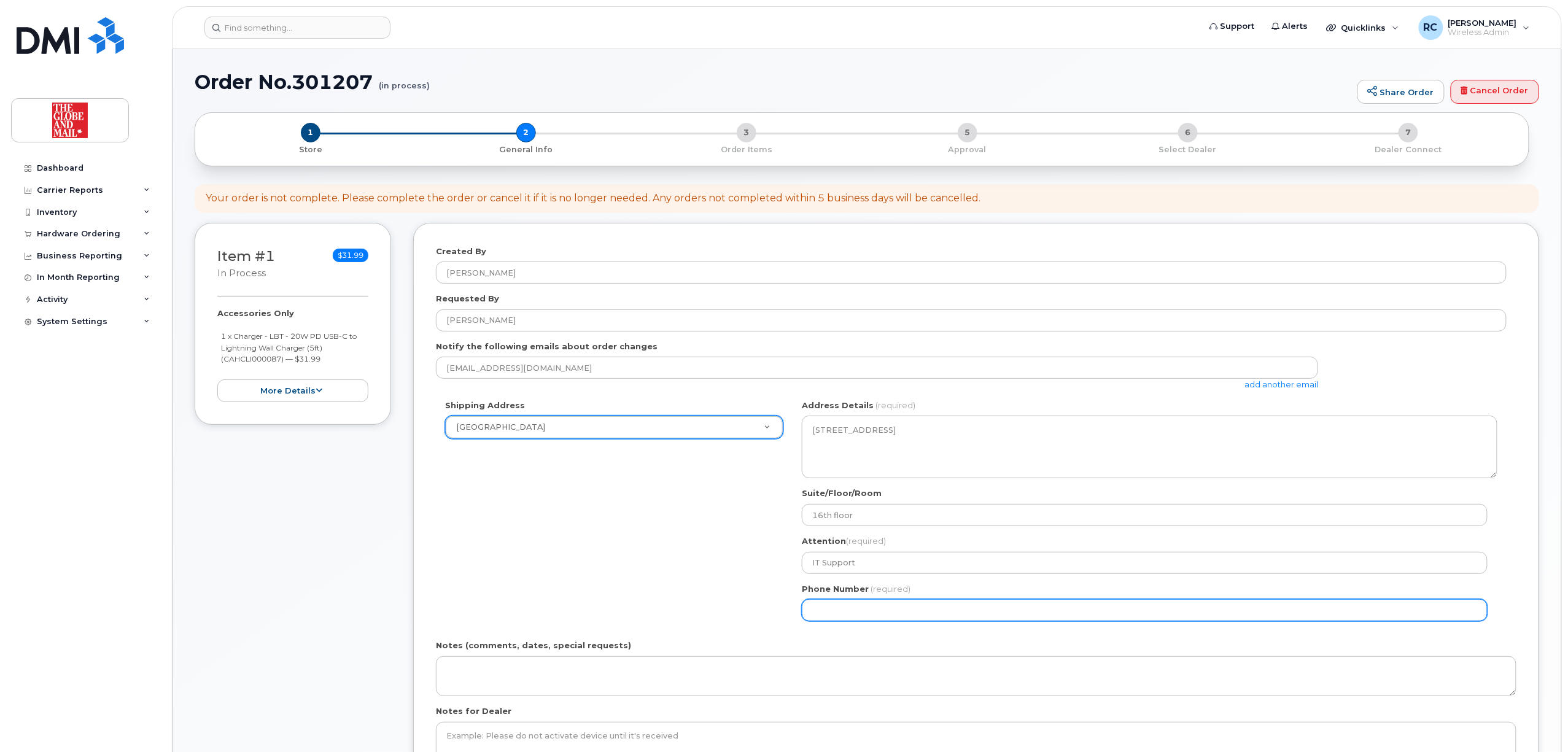
click at [917, 613] on input "Phone Number" at bounding box center [1145, 610] width 686 height 22
select select
type input "416585529"
select select
type input "4165855297"
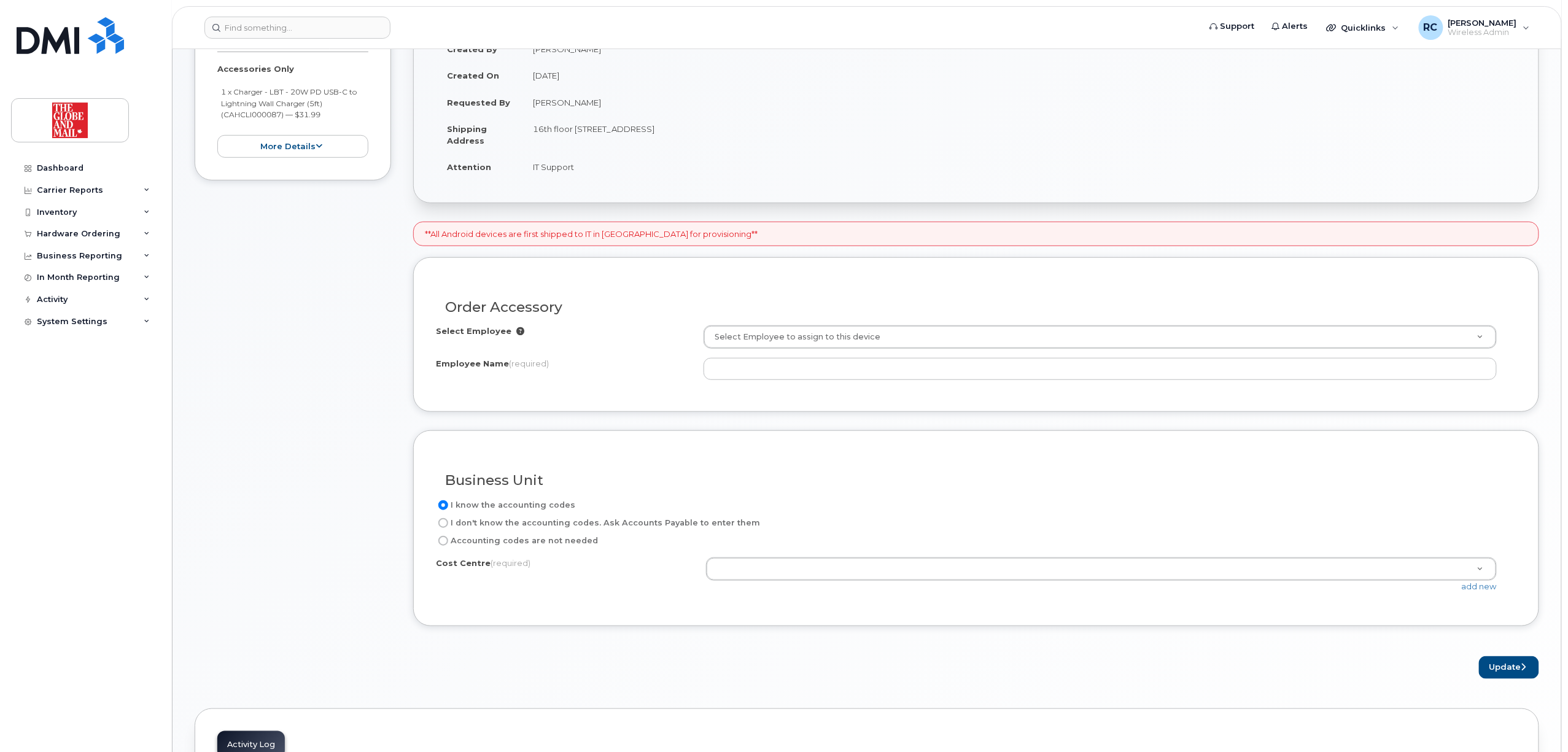
scroll to position [246, 0]
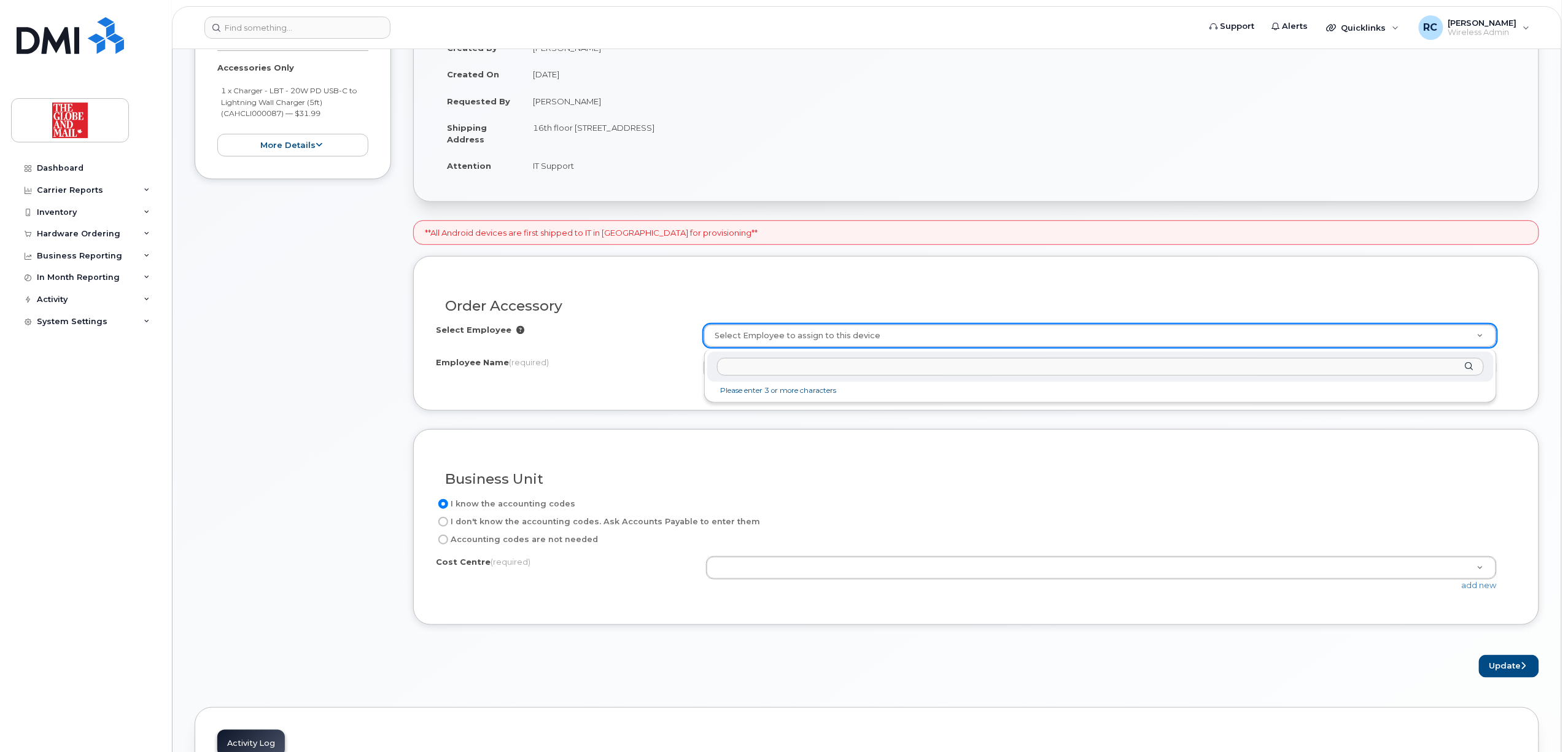
click at [889, 371] on input "text" at bounding box center [1101, 367] width 767 height 18
paste input "FKechirat"
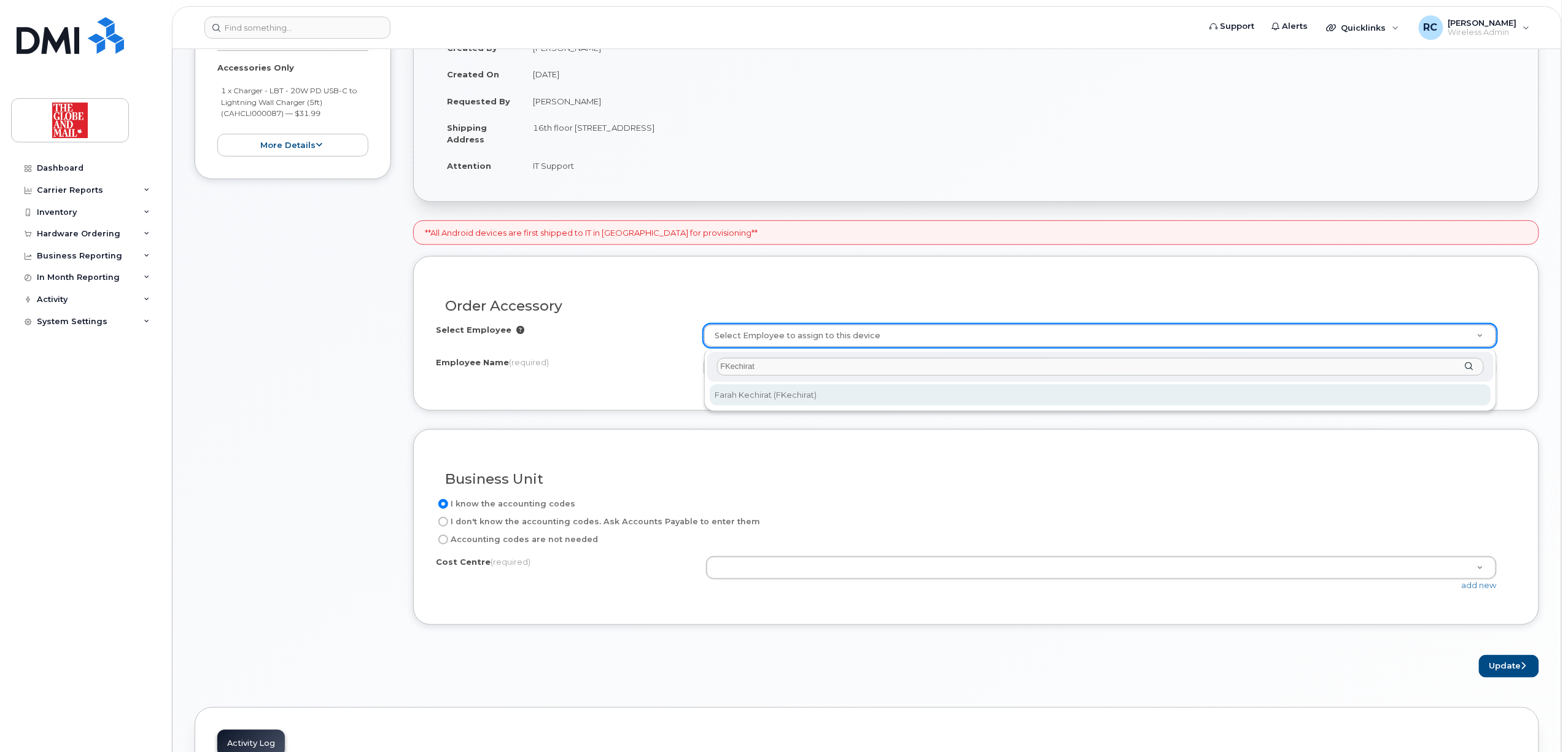
type input "FKechirat"
type input "3007563"
type input "[PERSON_NAME]"
select select "720030"
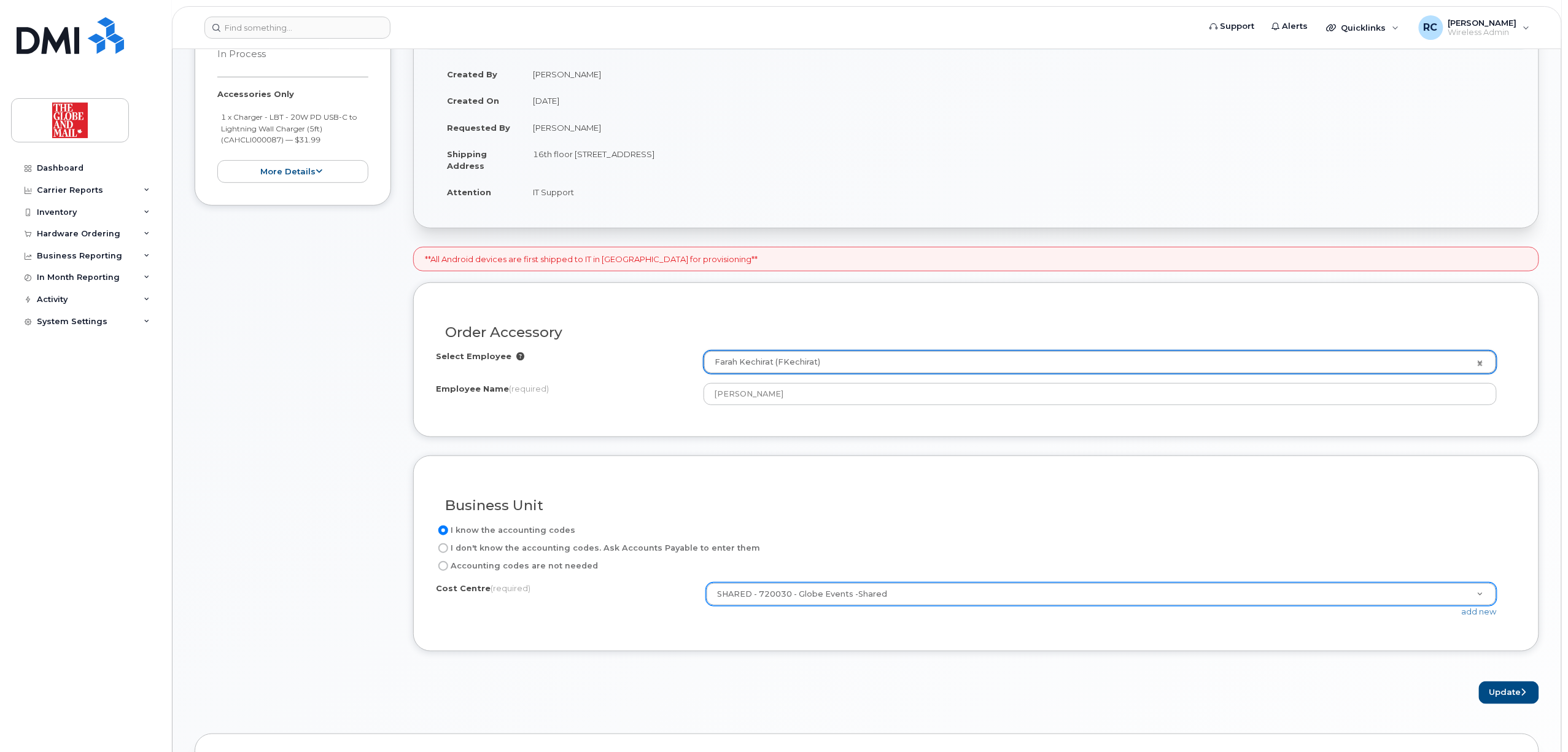
scroll to position [327, 0]
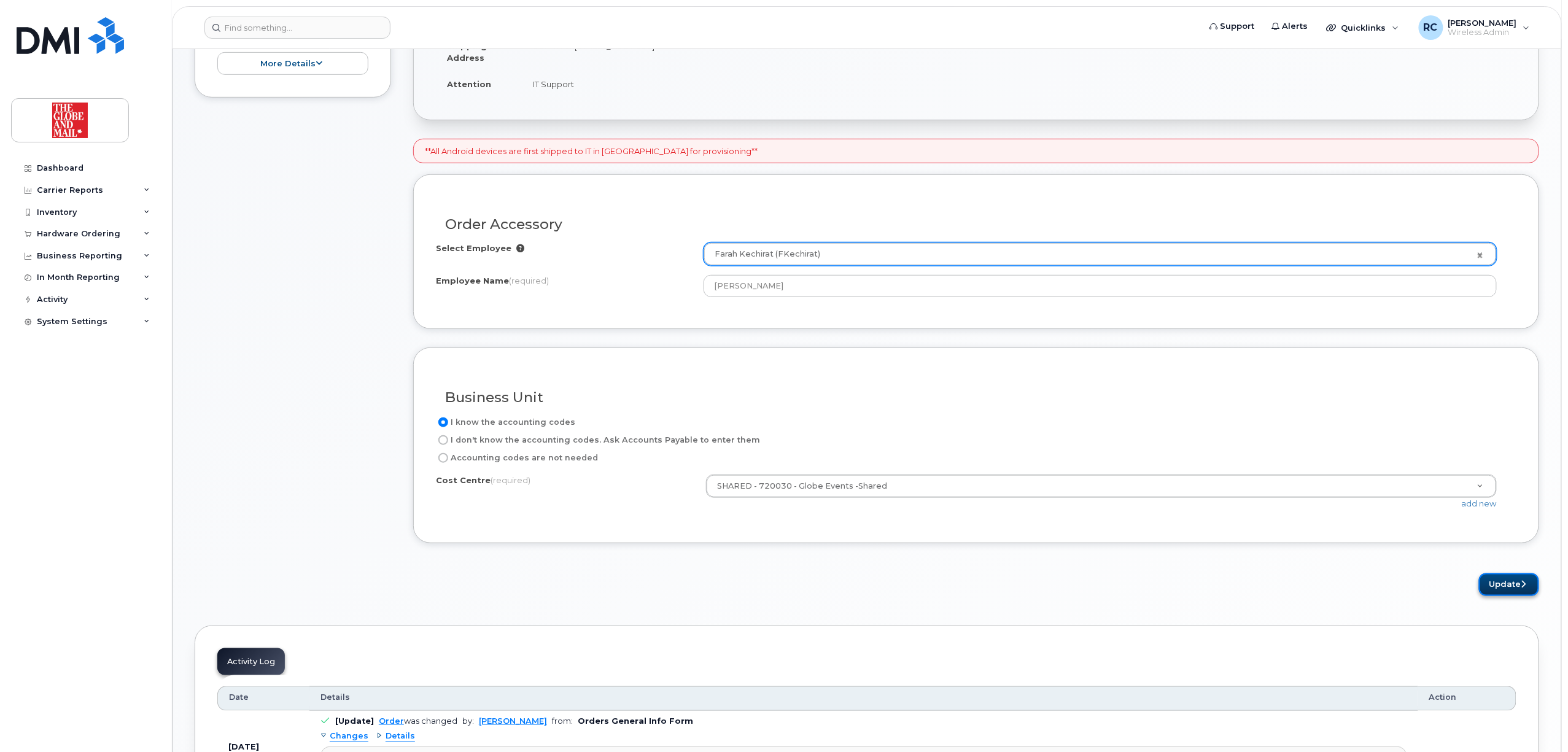
click at [1497, 585] on button "Update" at bounding box center [1509, 585] width 60 height 22
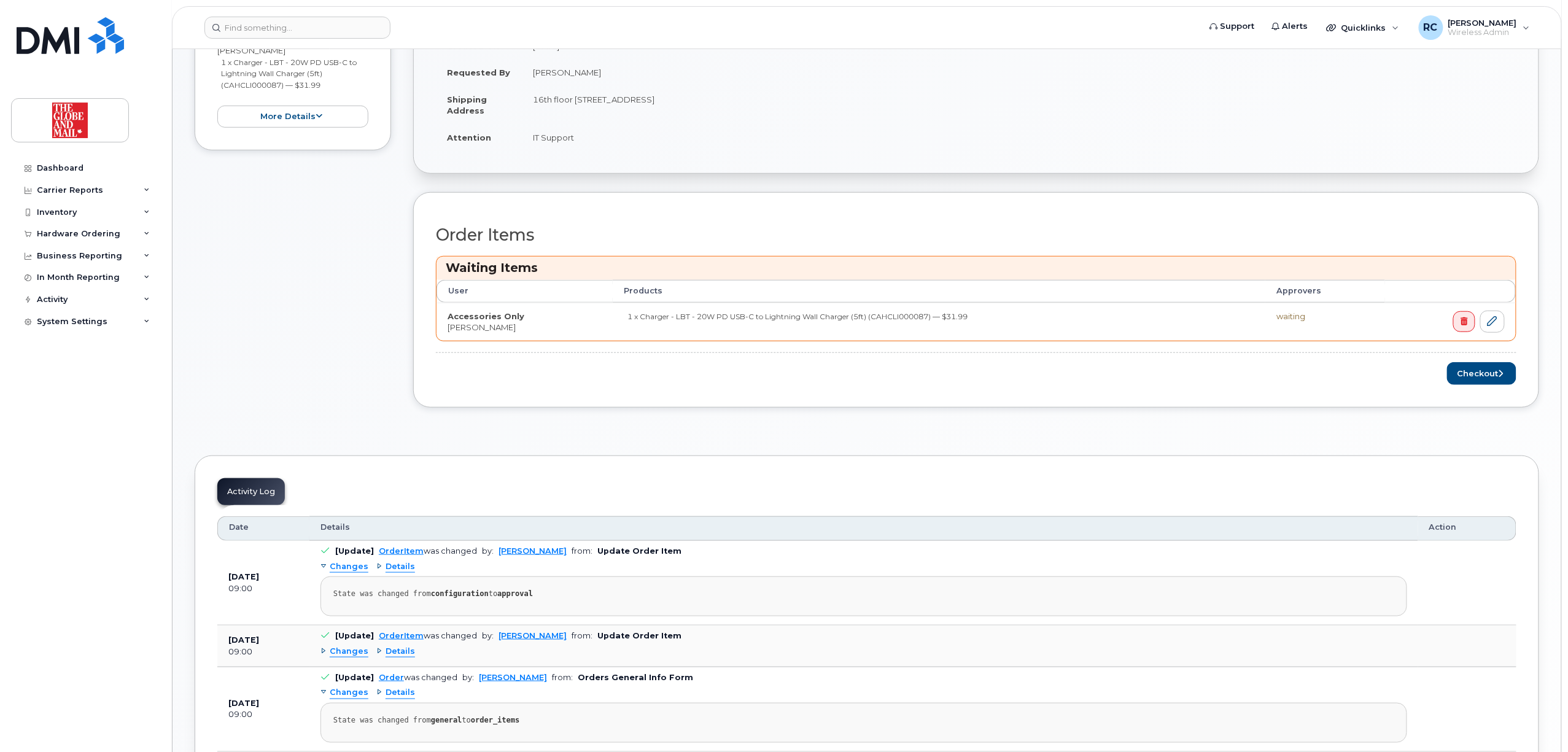
scroll to position [327, 0]
click at [1479, 378] on button "Checkout" at bounding box center [1482, 373] width 69 height 22
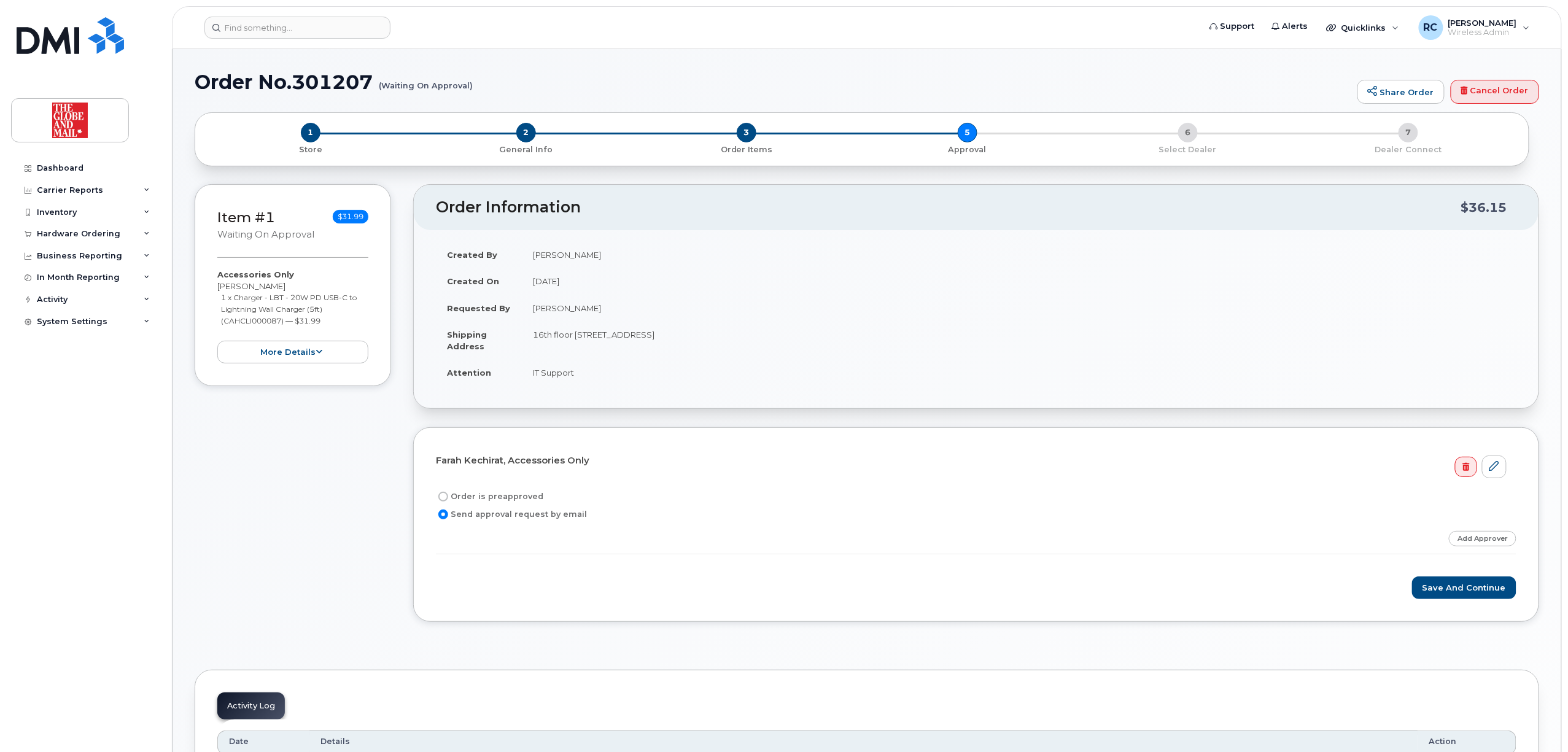
scroll to position [81, 0]
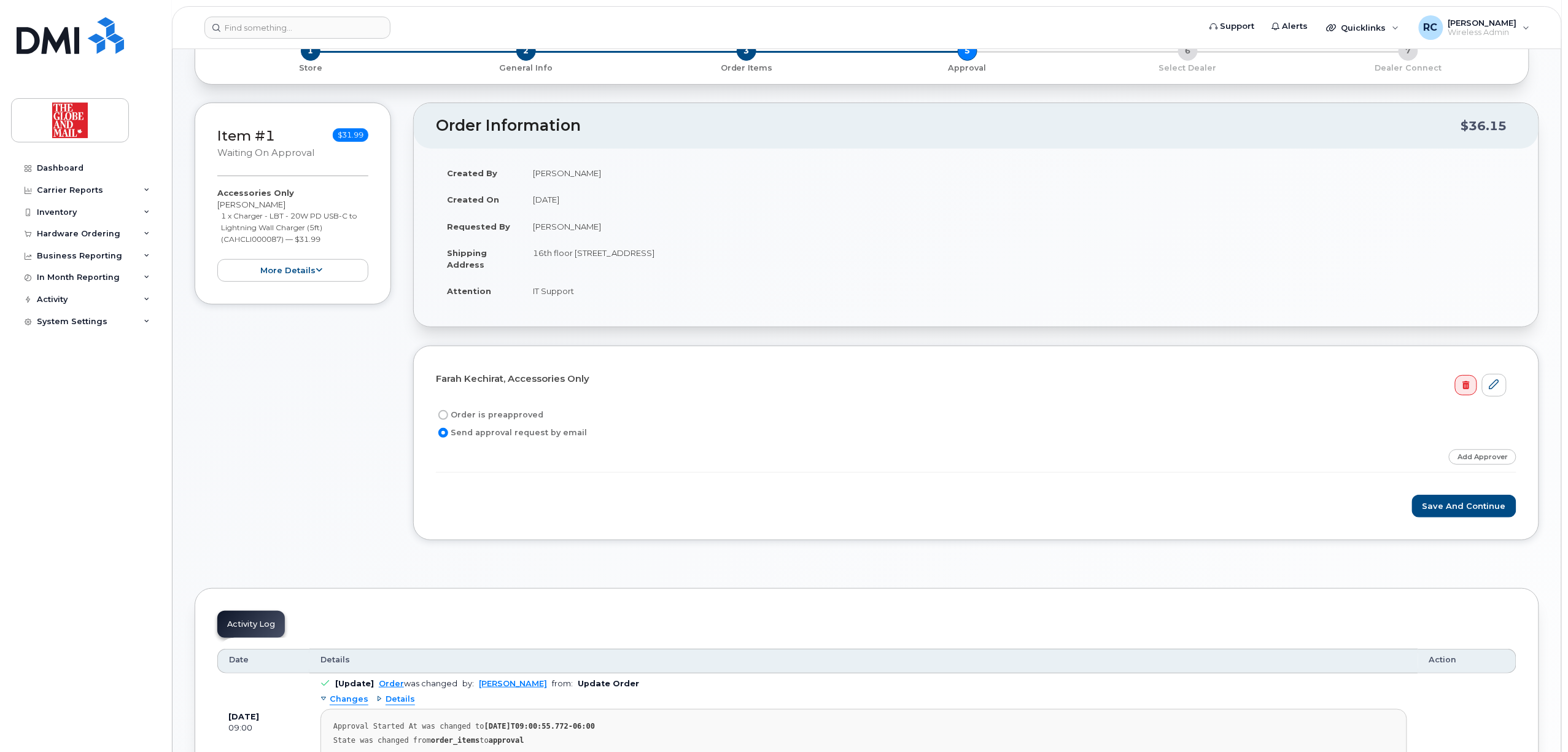
click at [470, 419] on label "Order is preapproved" at bounding box center [489, 414] width 107 height 15
click at [448, 419] on input "Order is preapproved" at bounding box center [443, 414] width 10 height 10
radio input "true"
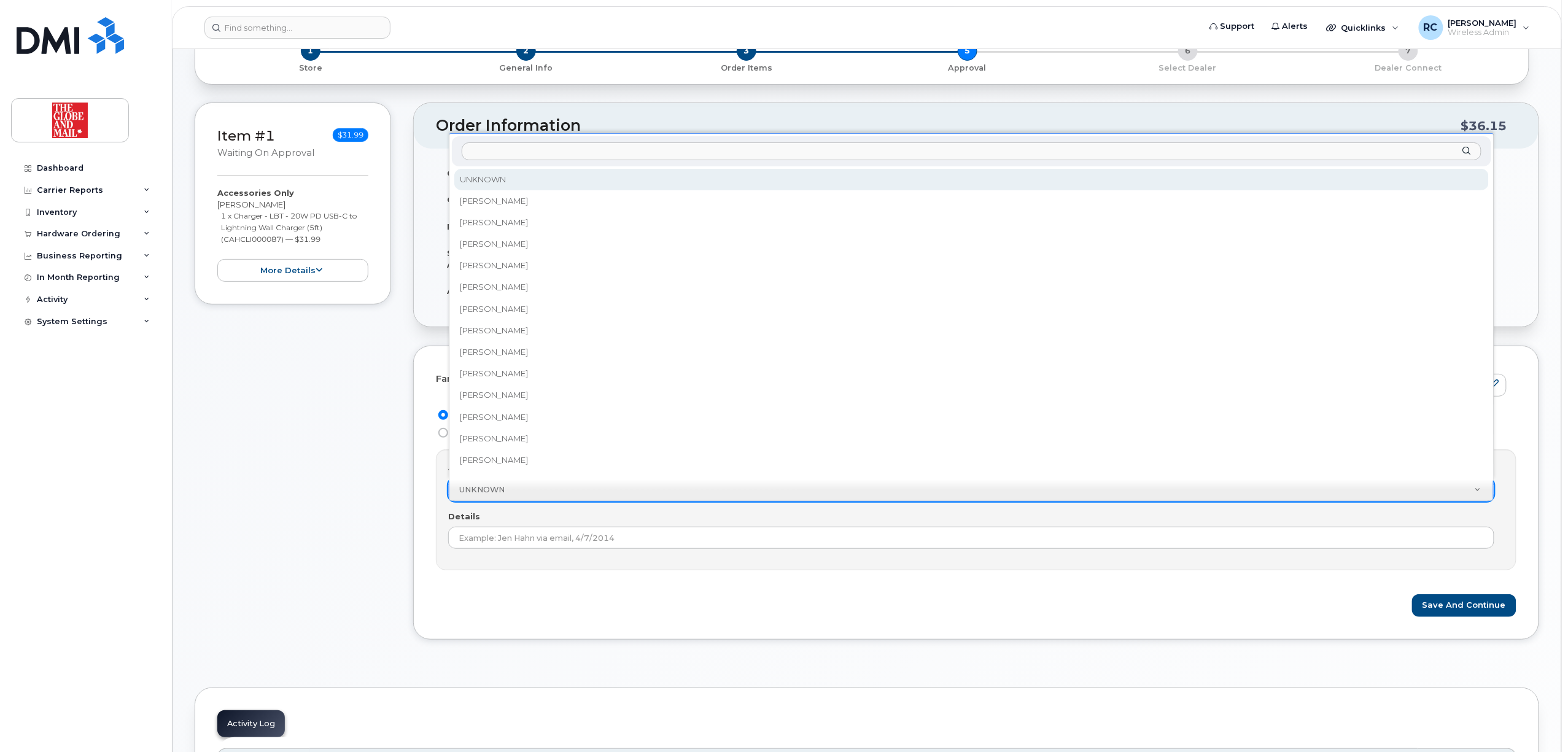
click at [587, 152] on input "Approver" at bounding box center [972, 151] width 1020 height 18
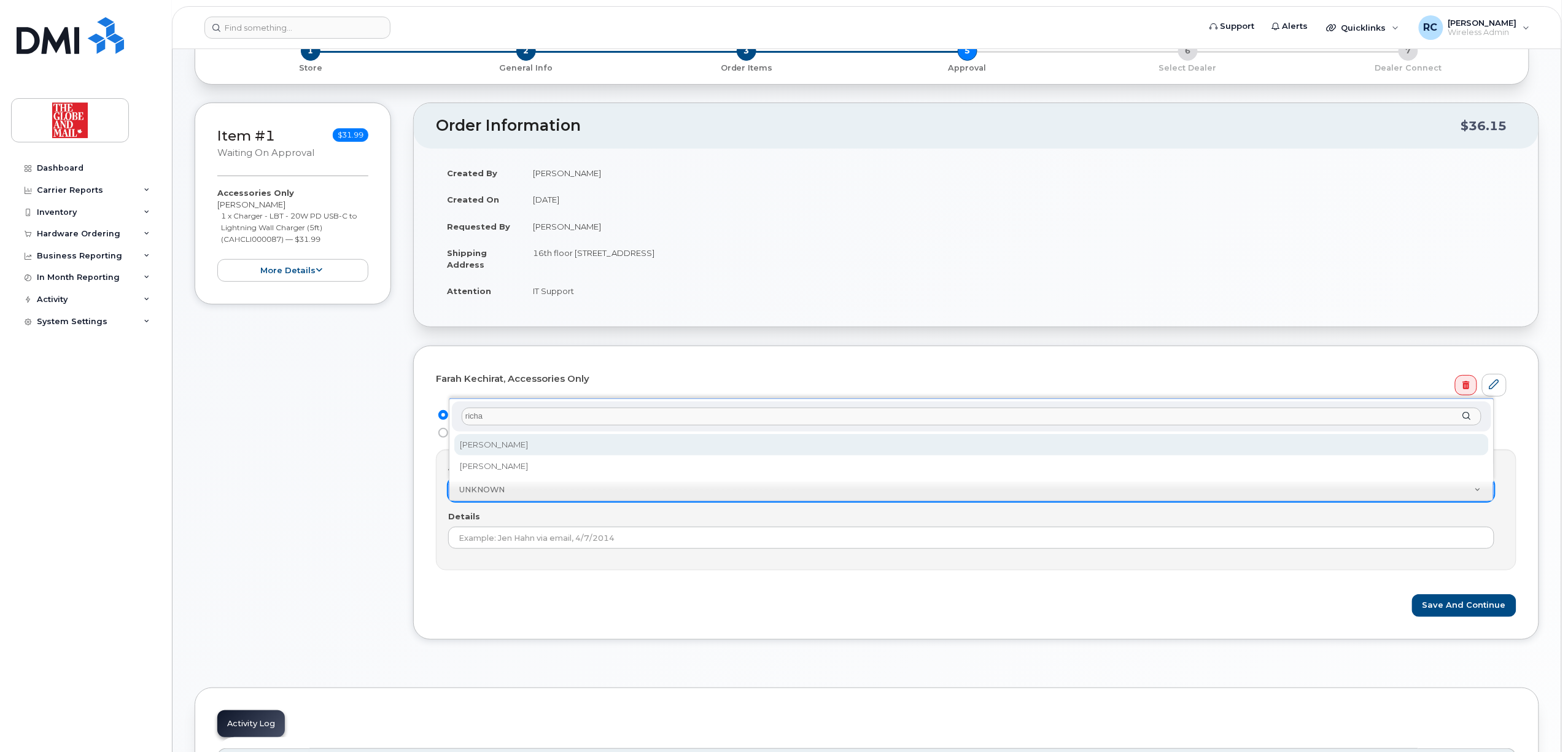
type input "richa"
select select "90378"
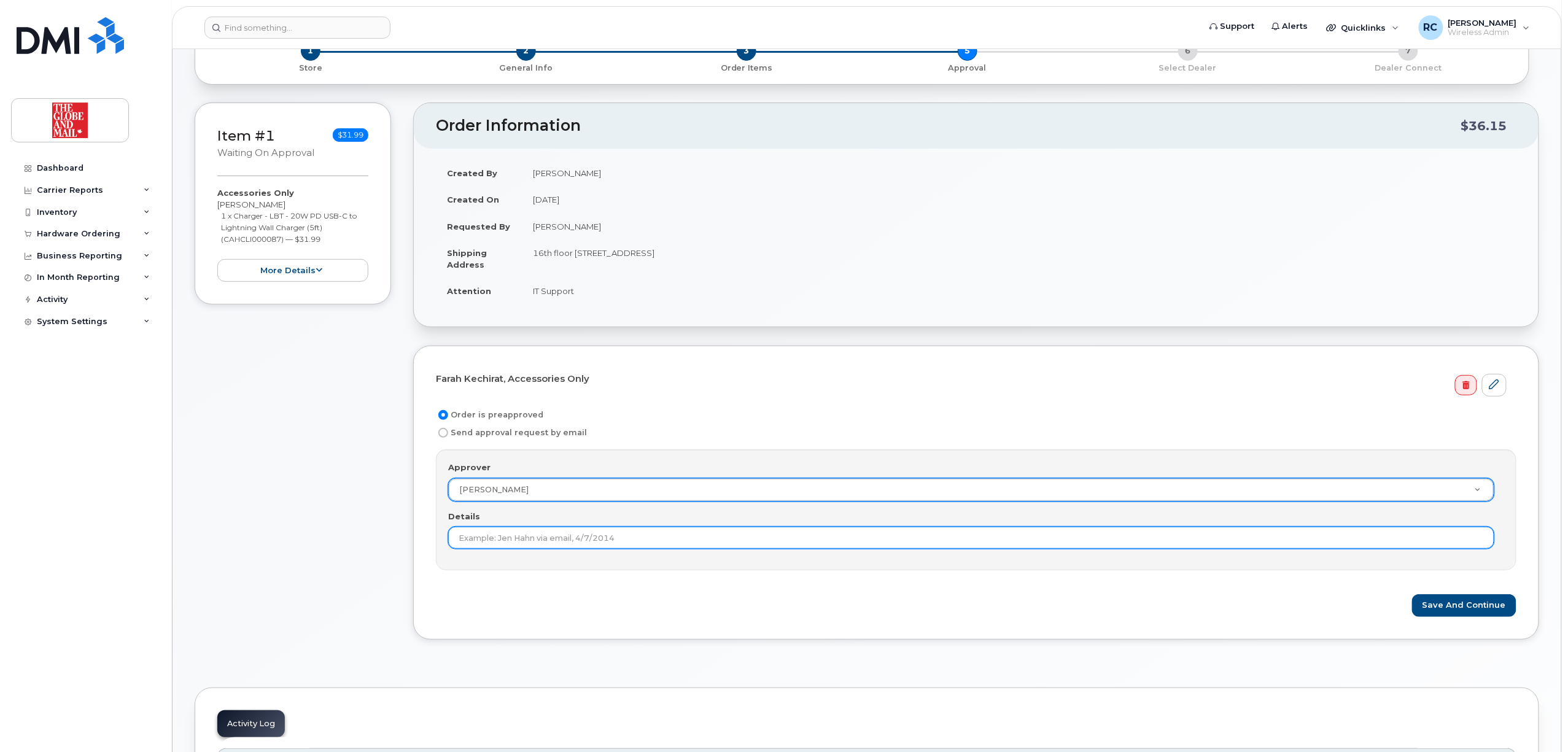
click at [654, 539] on input "Details" at bounding box center [971, 538] width 1046 height 22
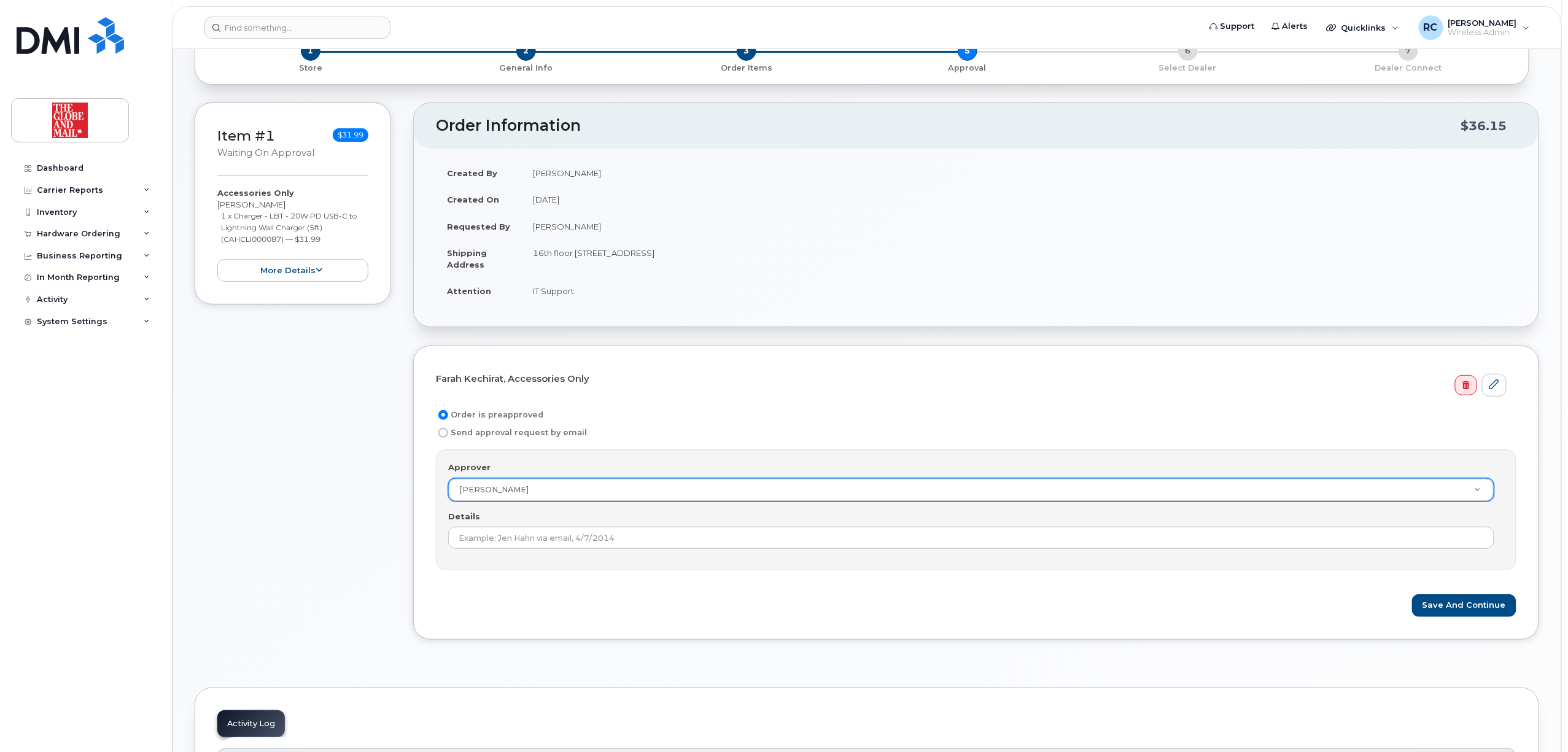
click at [493, 551] on div "Approver Richard Chan Approver UNKNOWN Adams, Erin Adam Wilson Adrian Cheung Ad…" at bounding box center [976, 509] width 1080 height 121
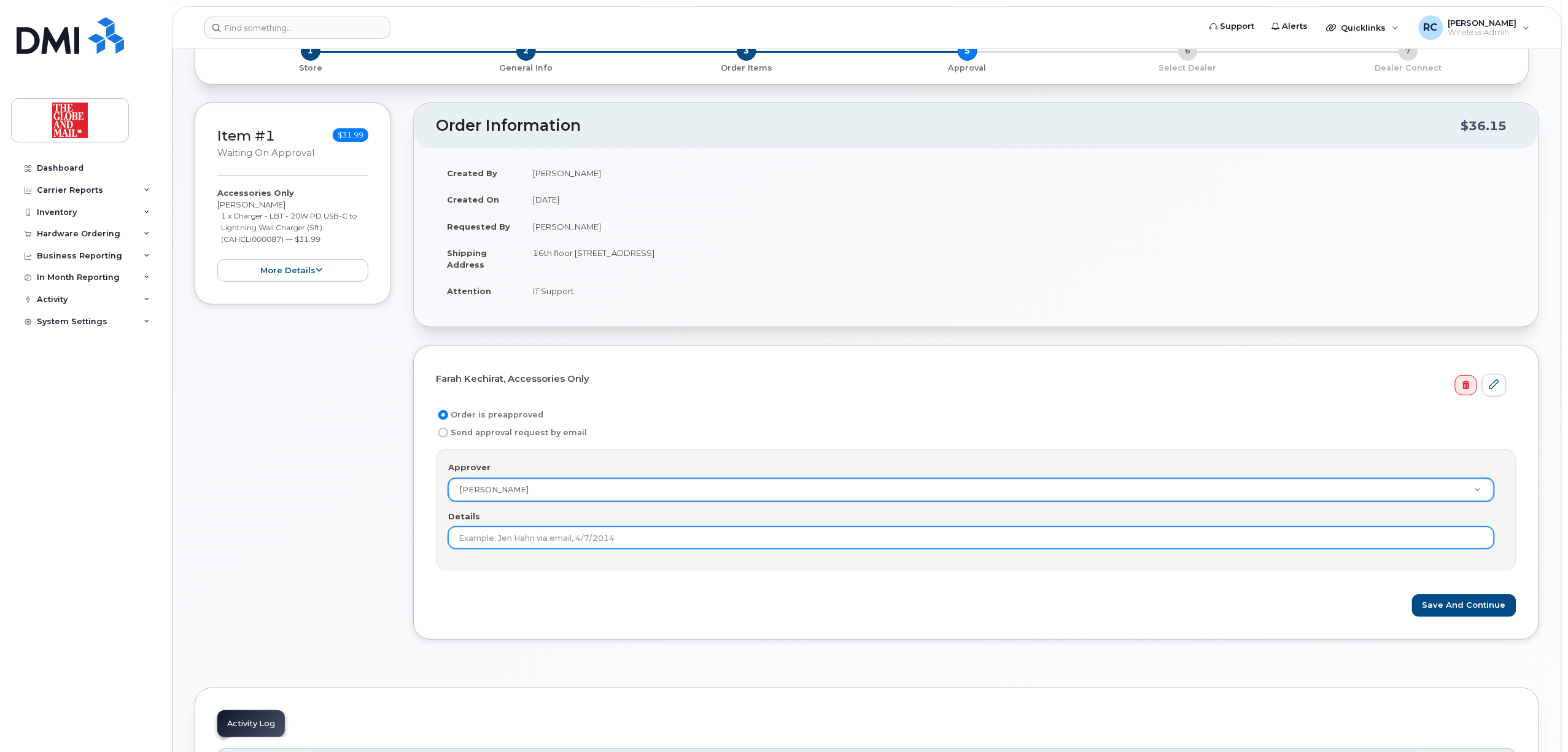
click at [524, 540] on input "Details" at bounding box center [971, 538] width 1046 height 22
type input "Farah Kechirat adapter replacement"
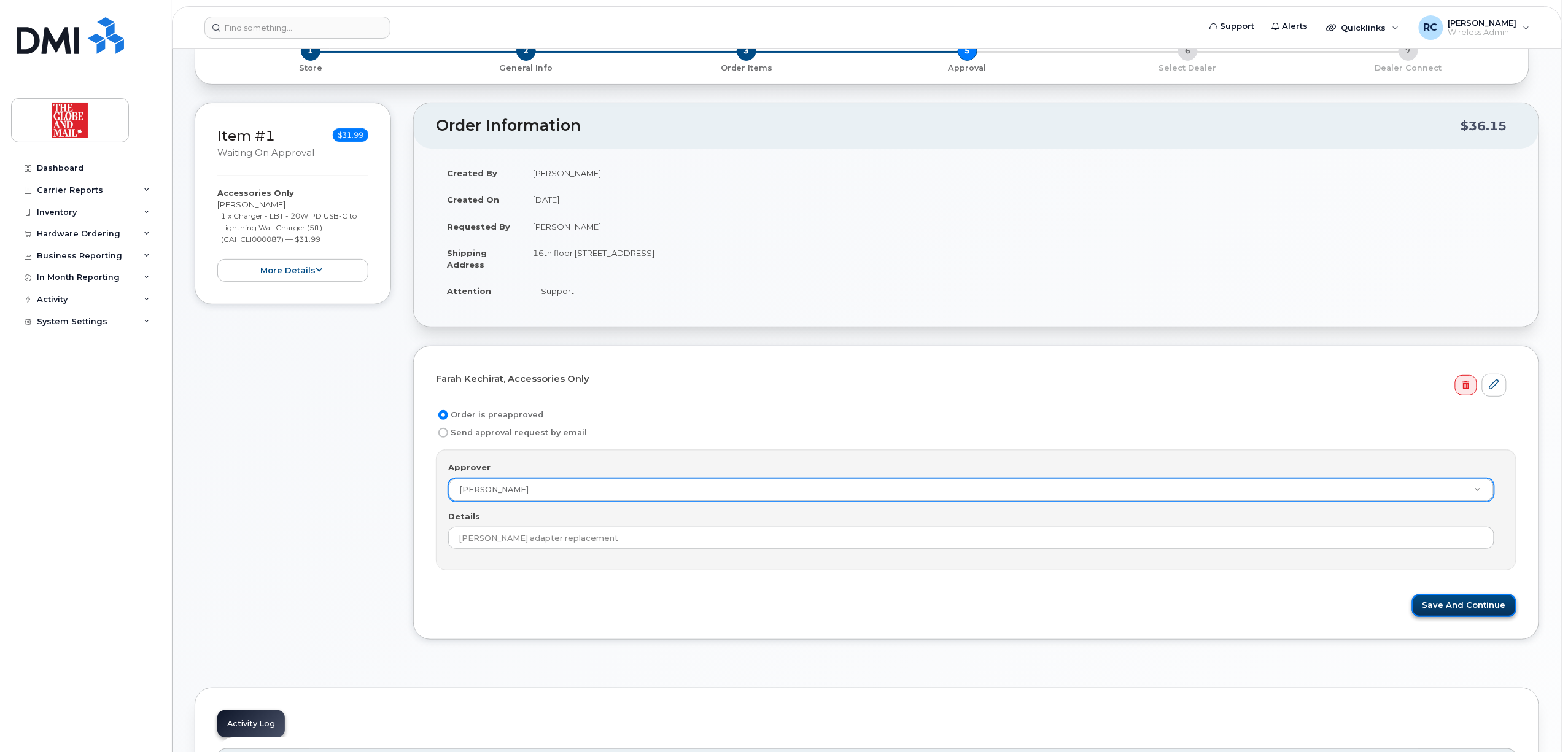
click at [1447, 604] on button "Save and Continue" at bounding box center [1464, 605] width 105 height 22
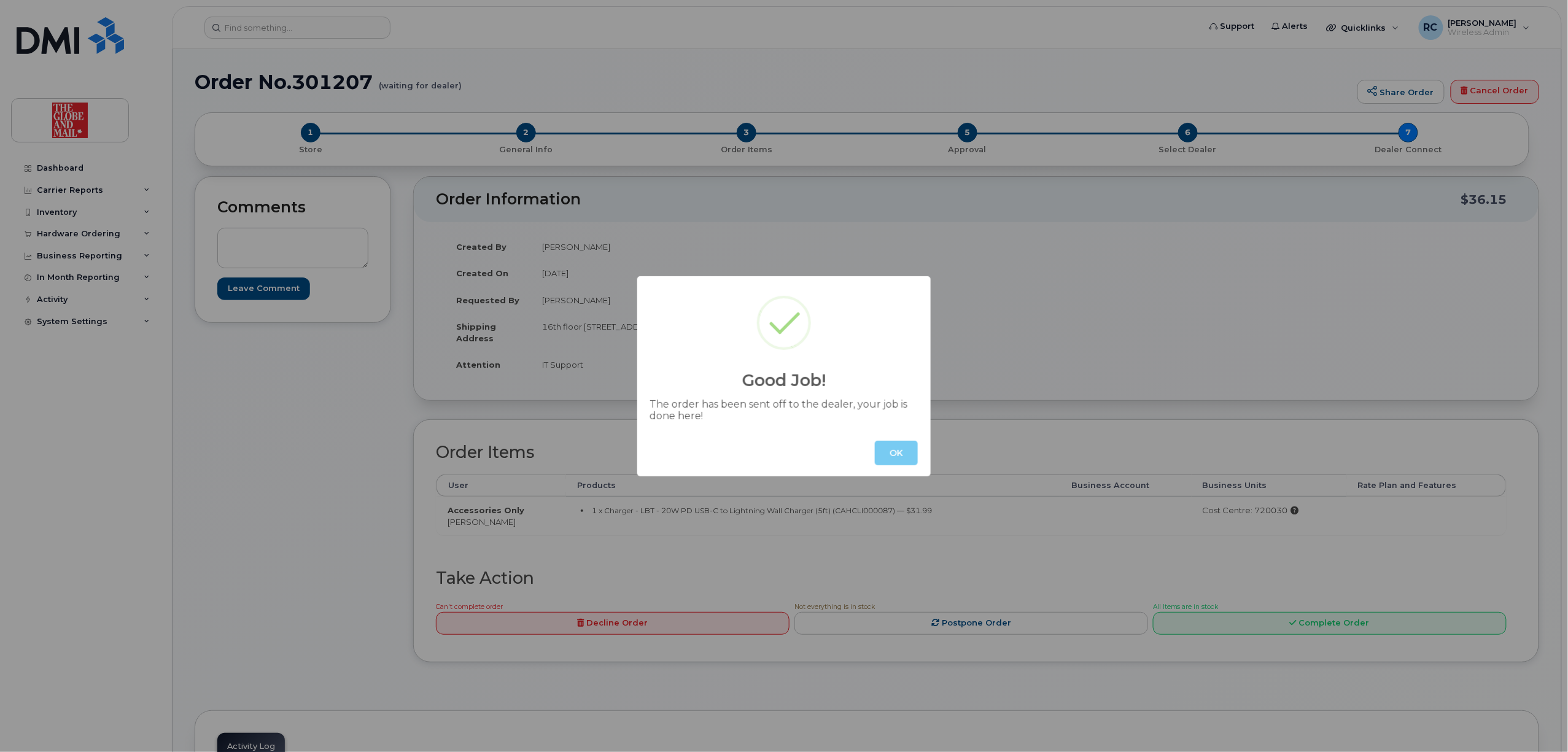
click at [912, 457] on button "OK" at bounding box center [896, 453] width 43 height 24
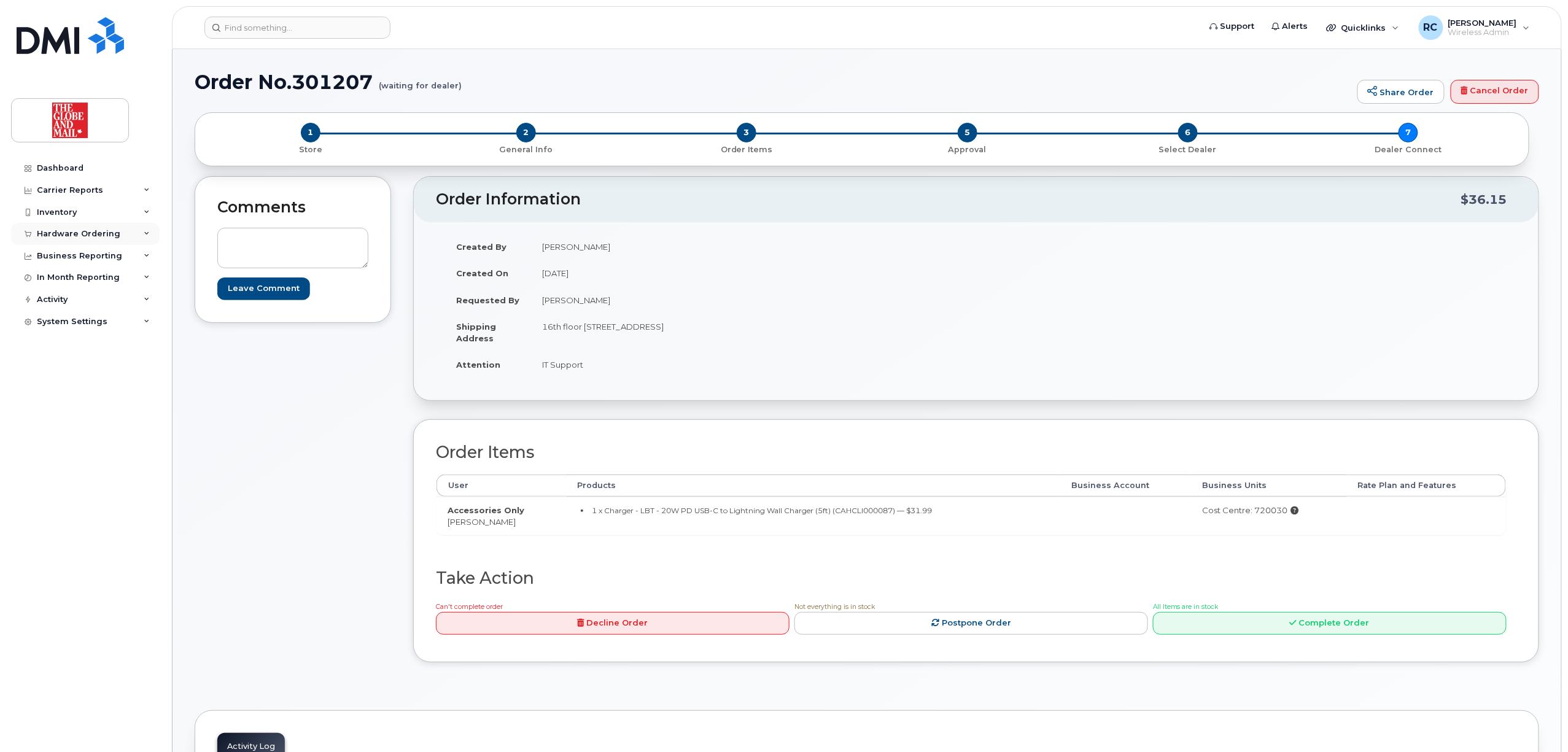
click at [67, 231] on div "Hardware Ordering" at bounding box center [78, 234] width 83 height 10
click at [65, 261] on div "Overview" at bounding box center [62, 256] width 40 height 11
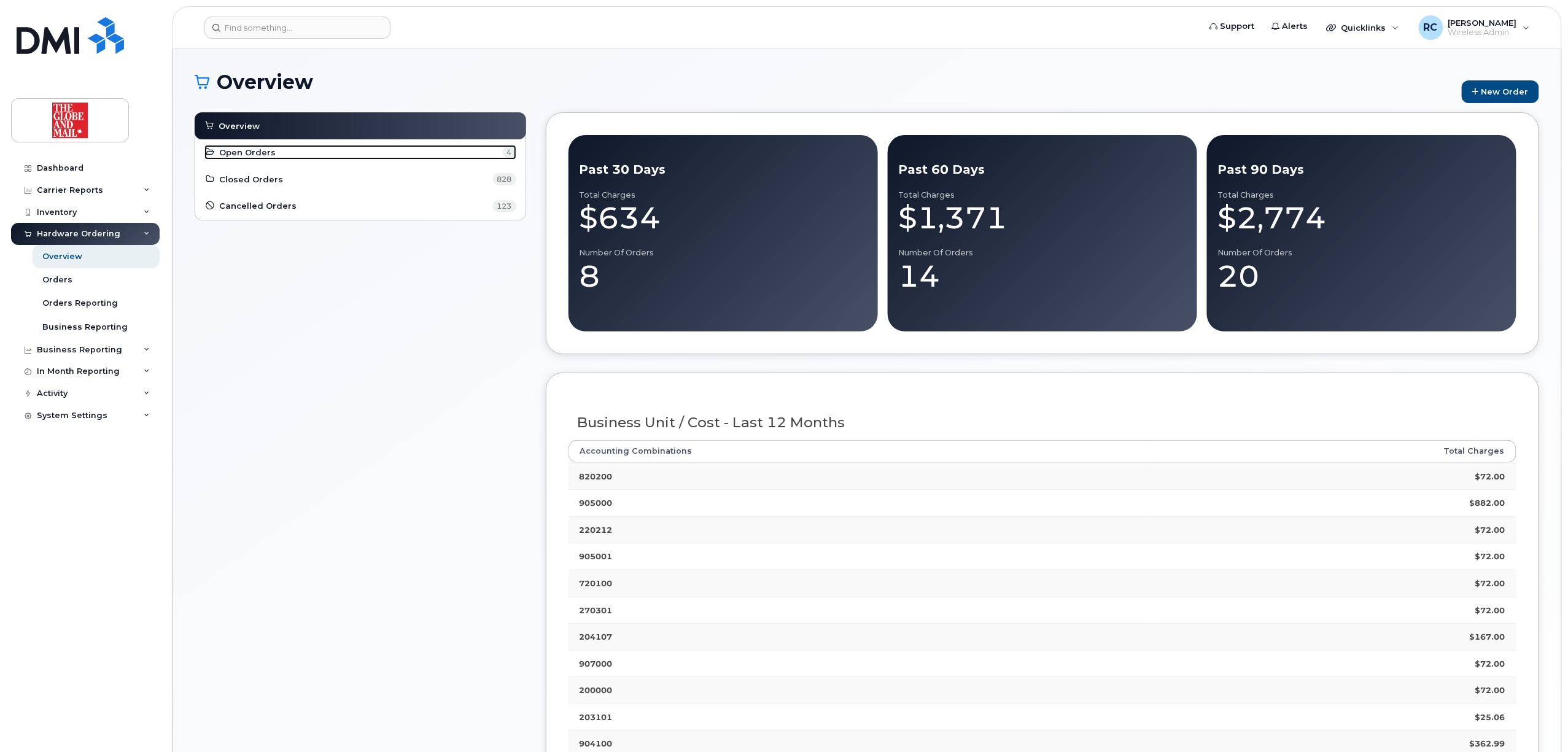
click at [253, 151] on span "Open Orders" at bounding box center [248, 153] width 56 height 12
